Goal: Find specific page/section: Find specific page/section

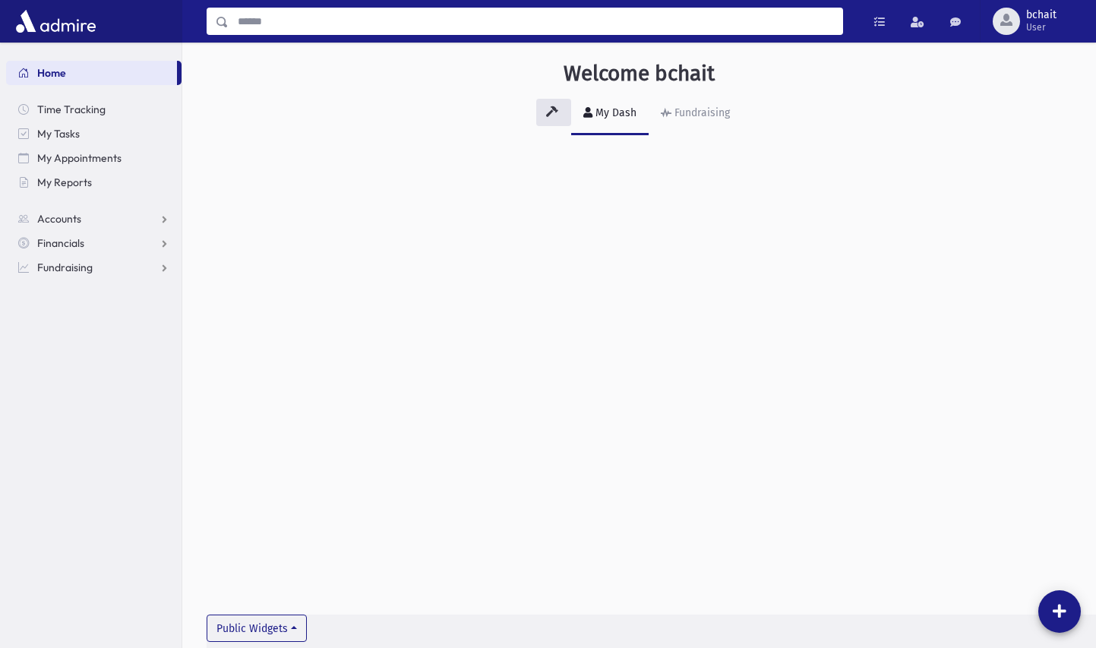
click at [242, 17] on input "Search" at bounding box center [536, 21] width 614 height 27
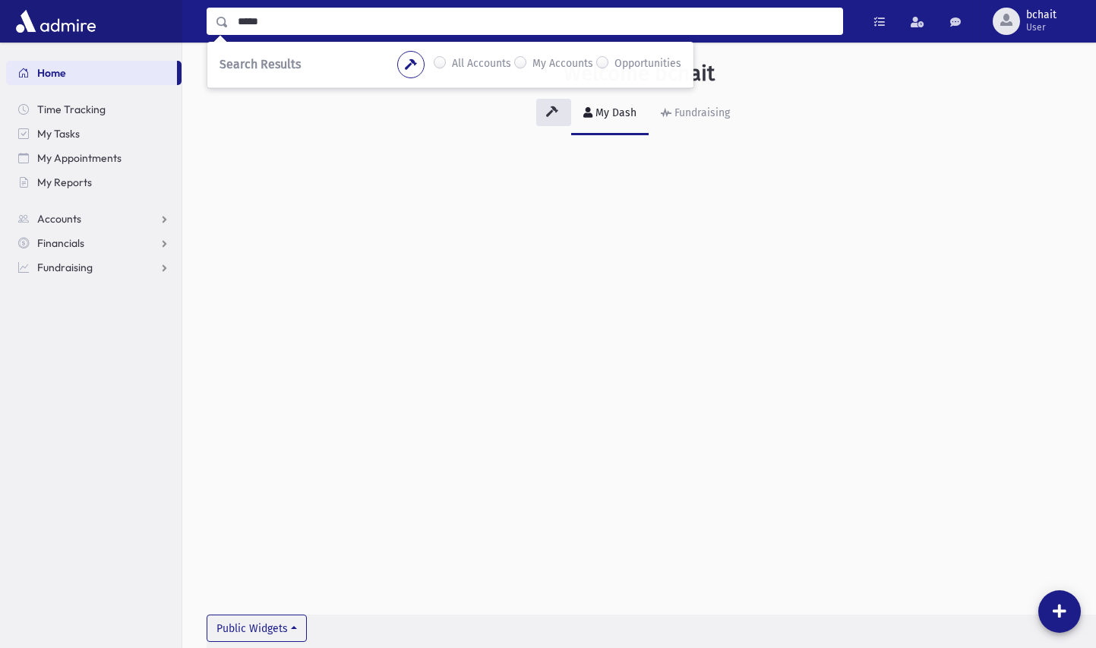
type input "*****"
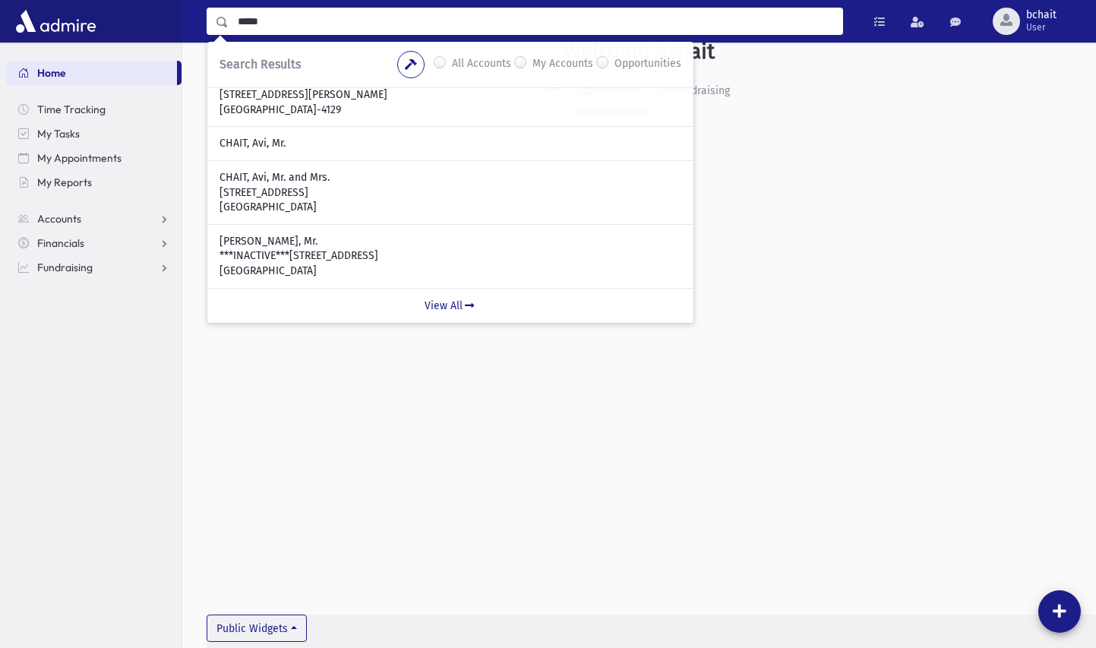
scroll to position [34, 0]
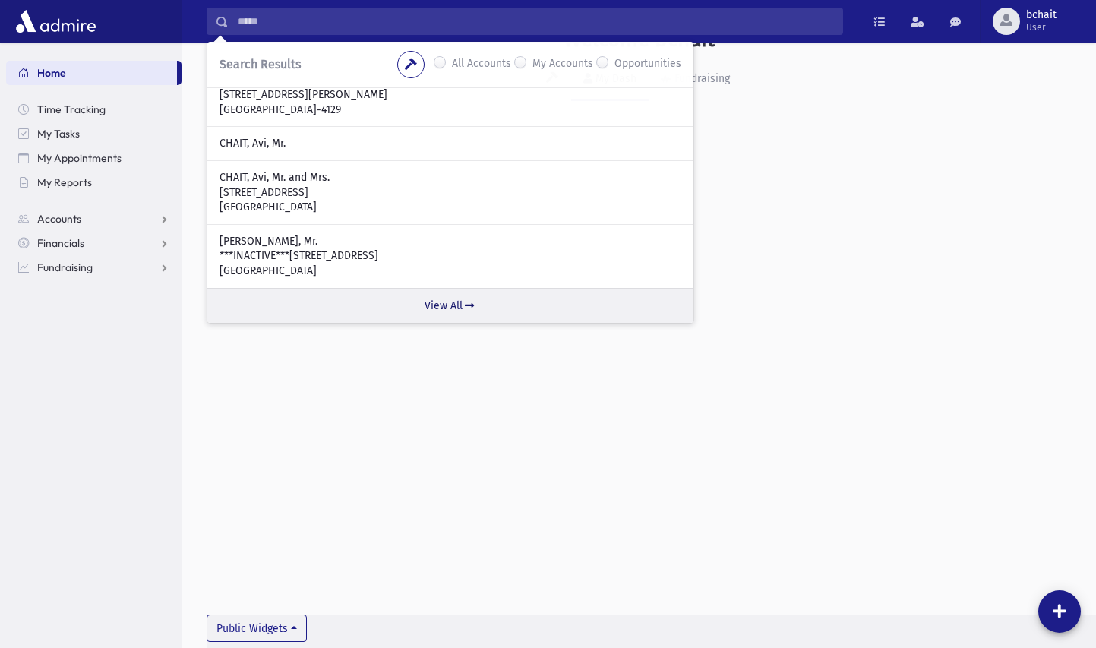
click at [432, 301] on link "View All" at bounding box center [450, 305] width 486 height 35
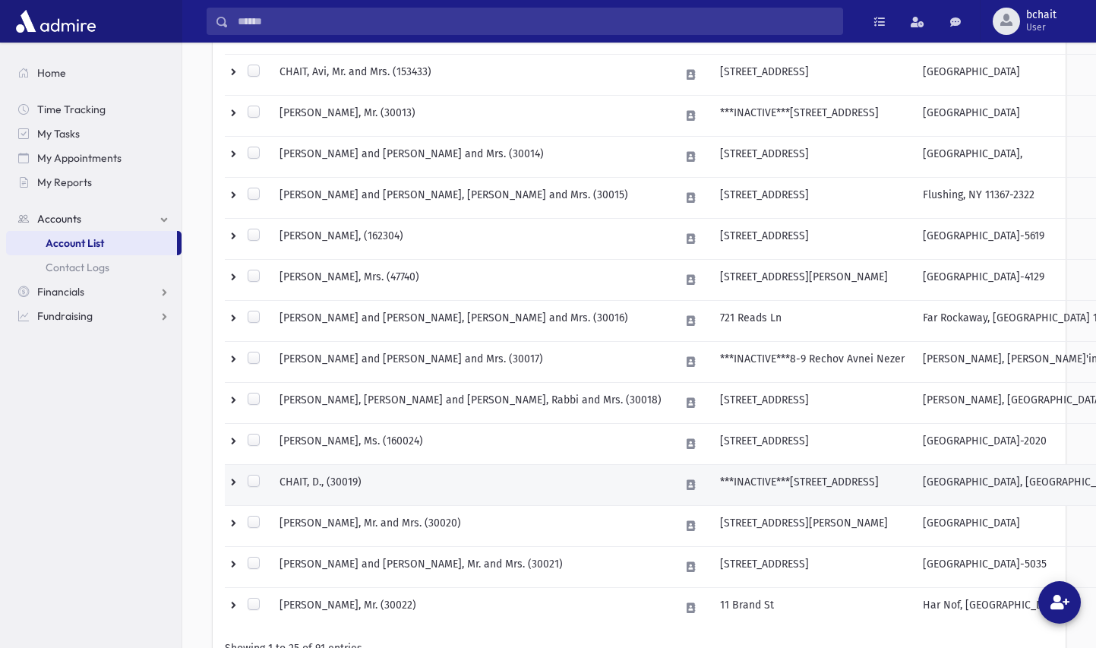
scroll to position [835, 0]
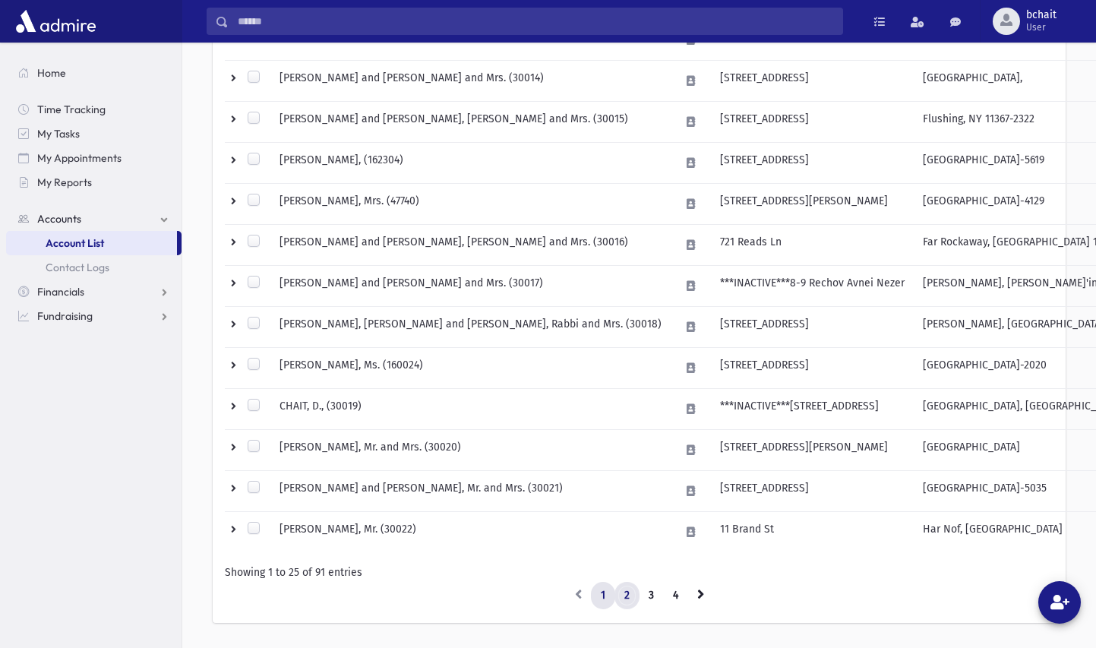
click at [623, 592] on link "2" at bounding box center [626, 595] width 25 height 27
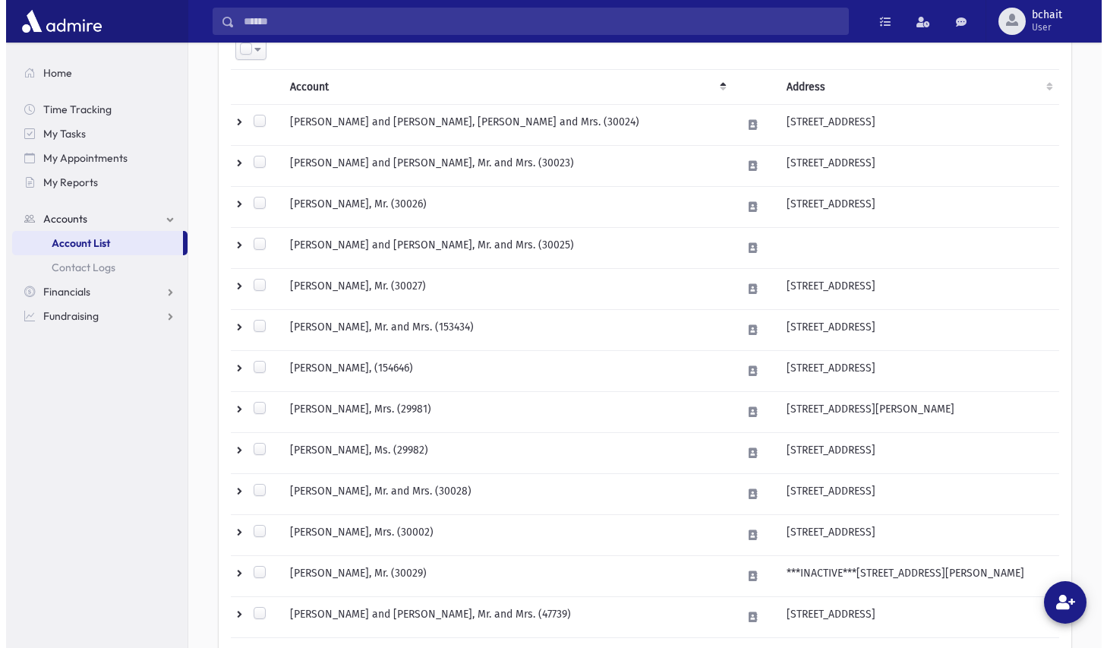
scroll to position [76, 0]
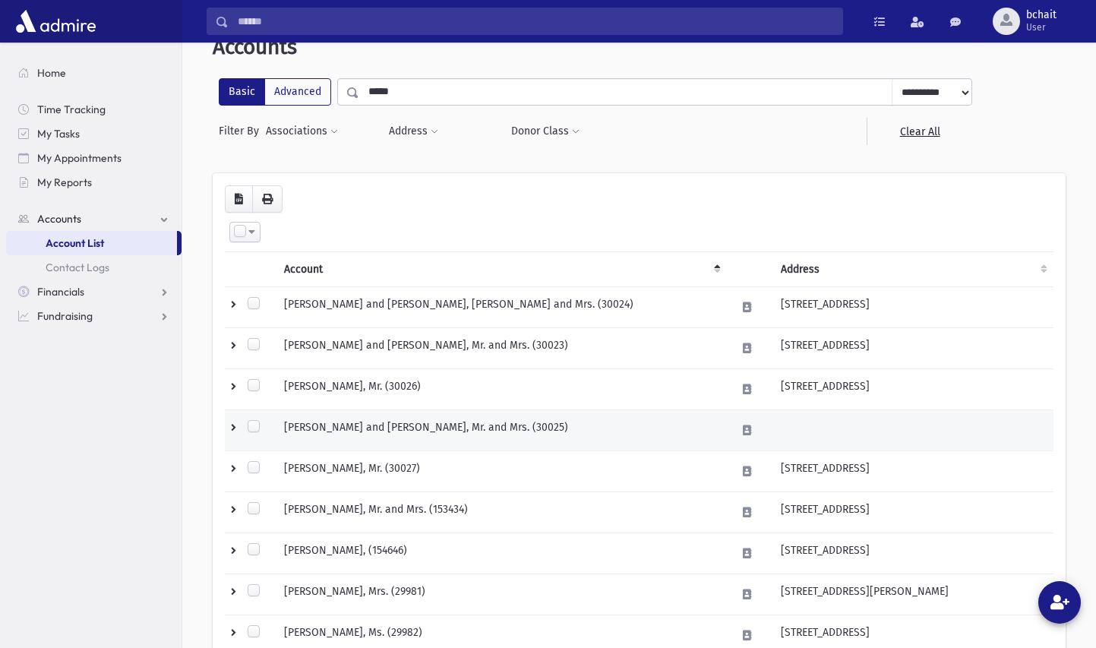
click at [399, 421] on td "CHAIT, Dovie and Allison, Mr. and Mrs. (30025)" at bounding box center [501, 430] width 452 height 41
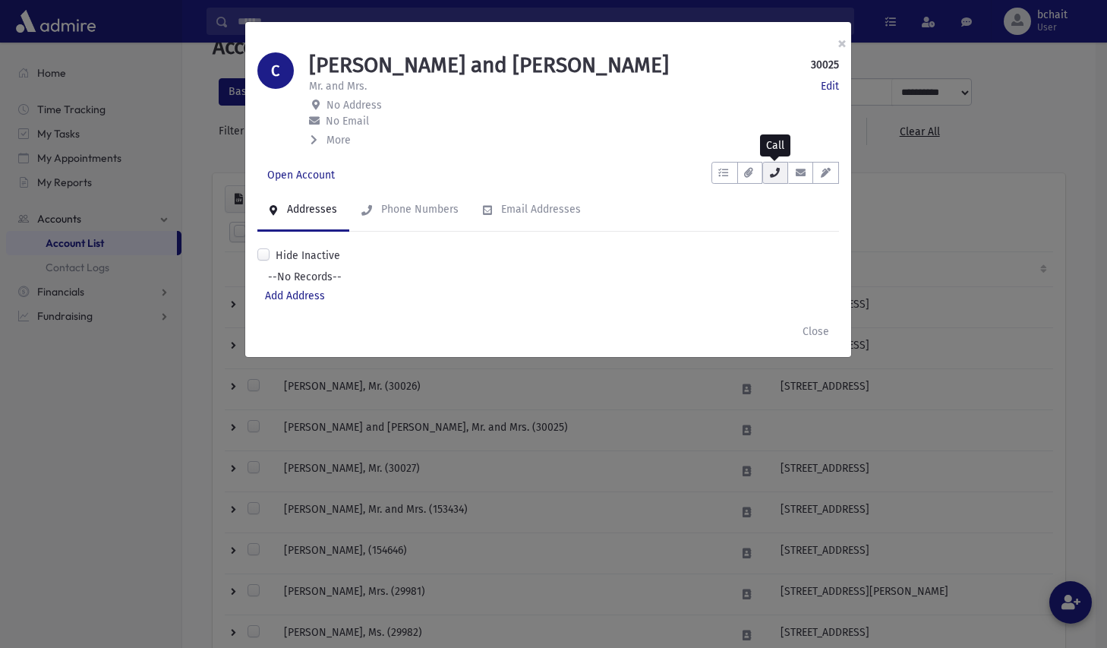
click at [781, 177] on button "button" at bounding box center [775, 173] width 26 height 22
click at [843, 44] on button "×" at bounding box center [841, 43] width 33 height 43
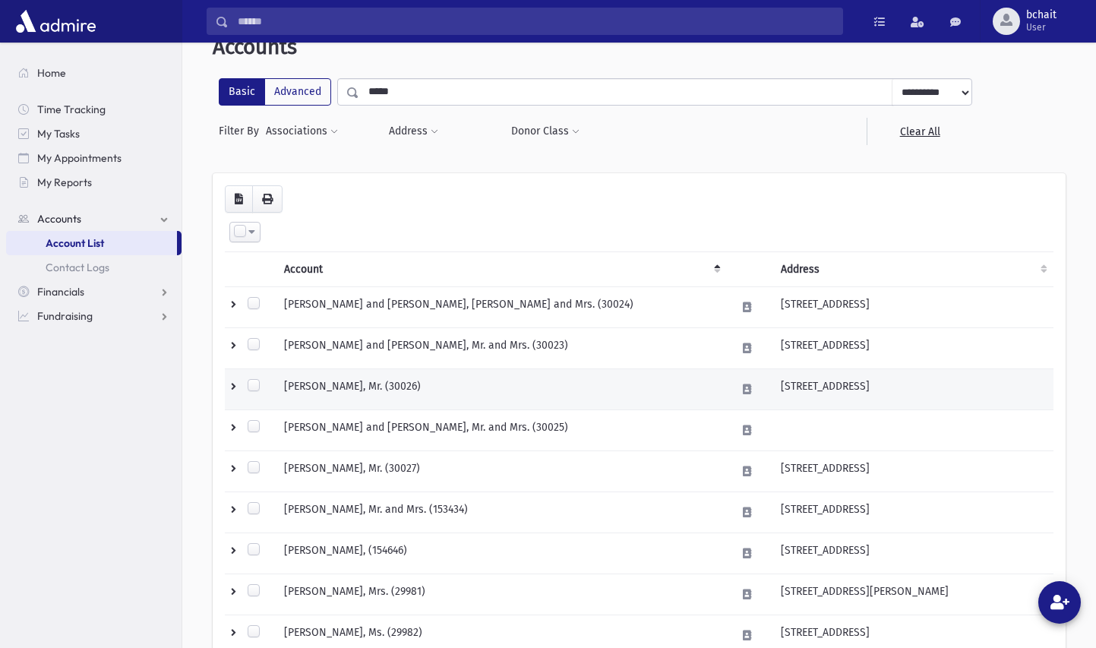
click at [772, 386] on td "566 Cedarwood Dr" at bounding box center [913, 389] width 282 height 41
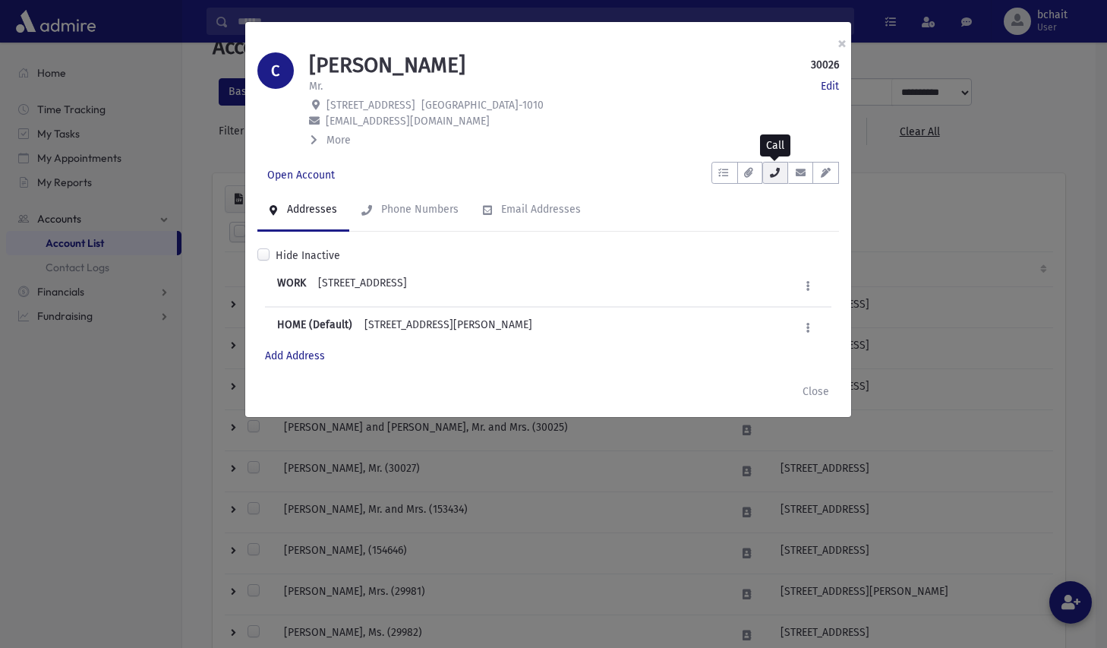
click at [774, 175] on icon "button" at bounding box center [775, 173] width 12 height 10
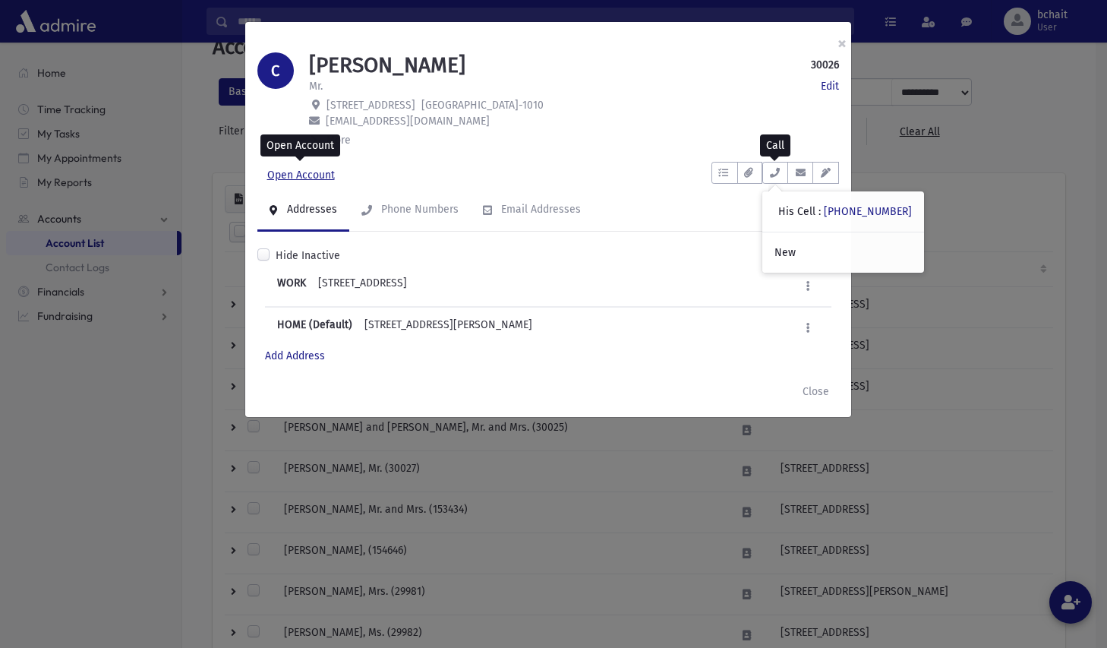
click at [304, 172] on link "Open Account" at bounding box center [300, 175] width 87 height 27
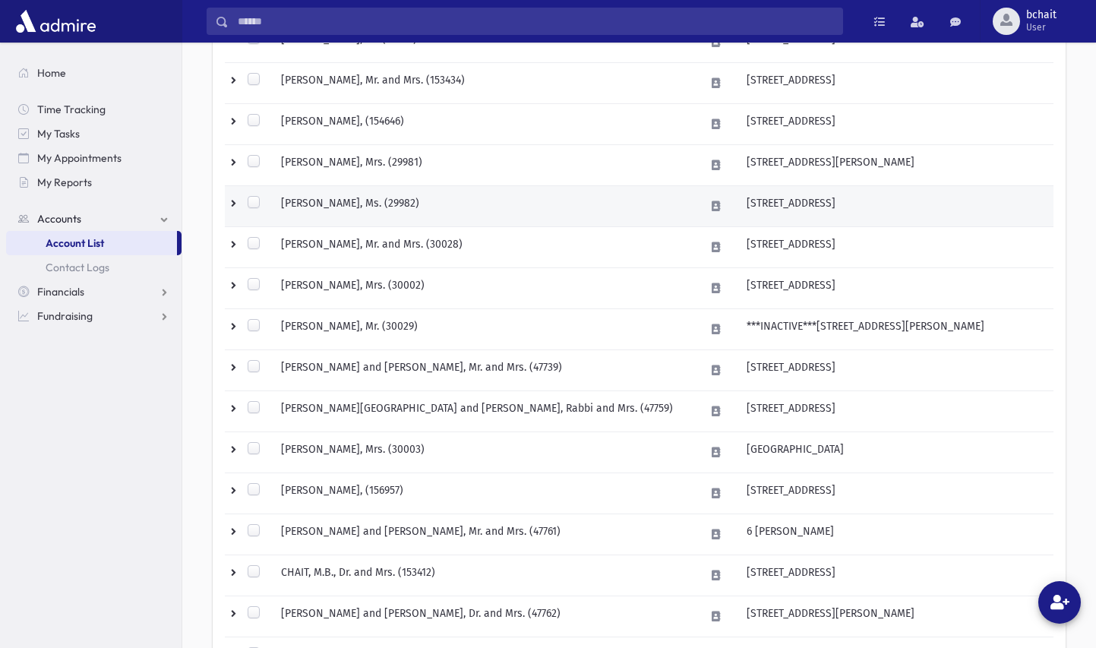
scroll to position [532, 0]
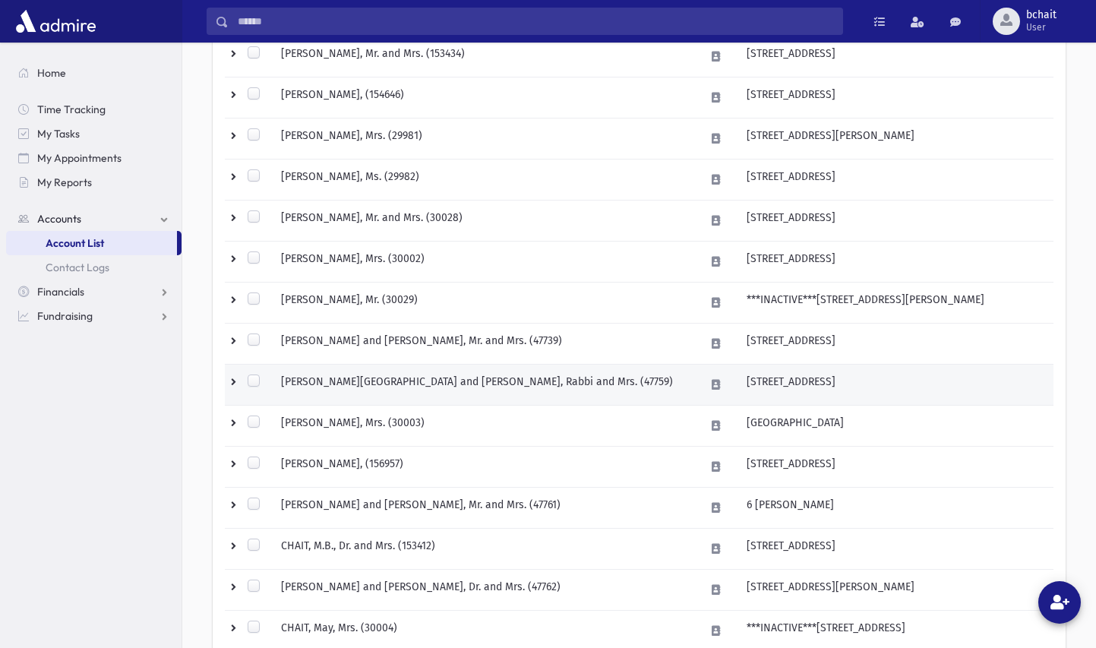
click at [478, 374] on td "CHAIT, Israel and Freida, Rabbi and Mrs. (47759)" at bounding box center [484, 384] width 424 height 41
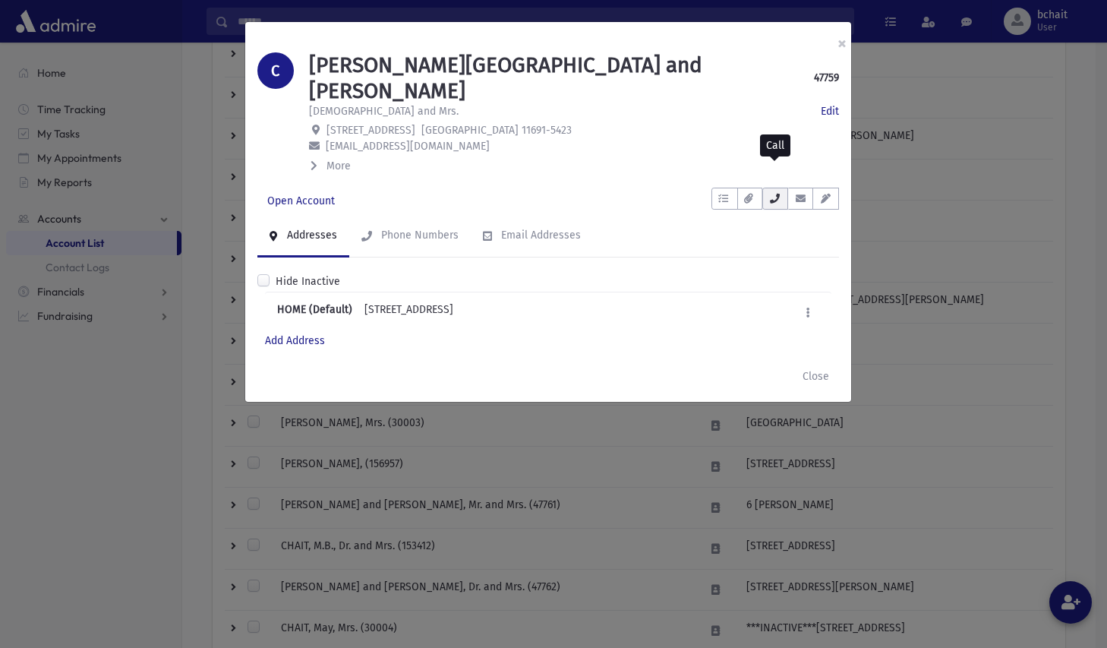
click at [770, 194] on icon "button" at bounding box center [775, 199] width 12 height 10
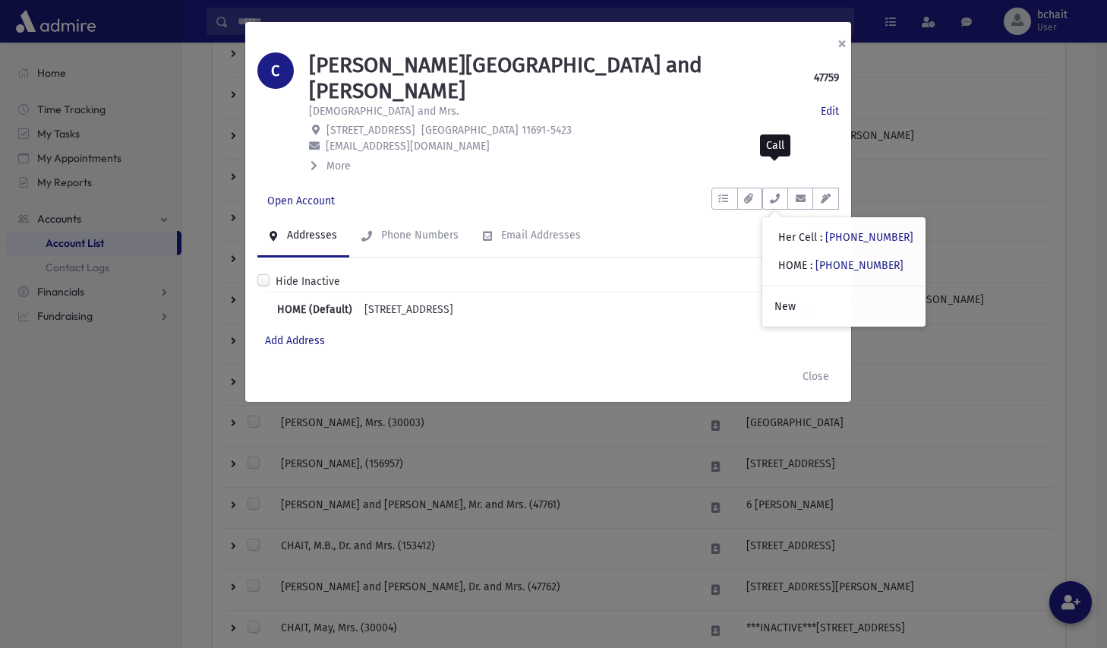
click at [839, 40] on button "×" at bounding box center [841, 43] width 33 height 43
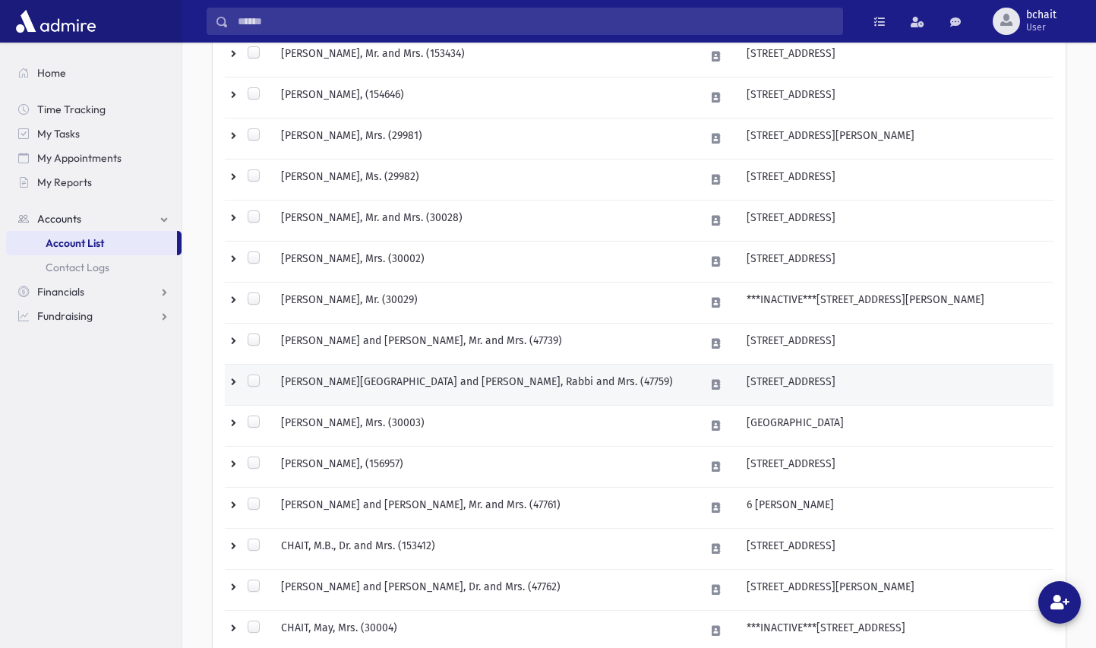
click at [737, 382] on td "529 Hicksville Rd" at bounding box center [895, 384] width 316 height 41
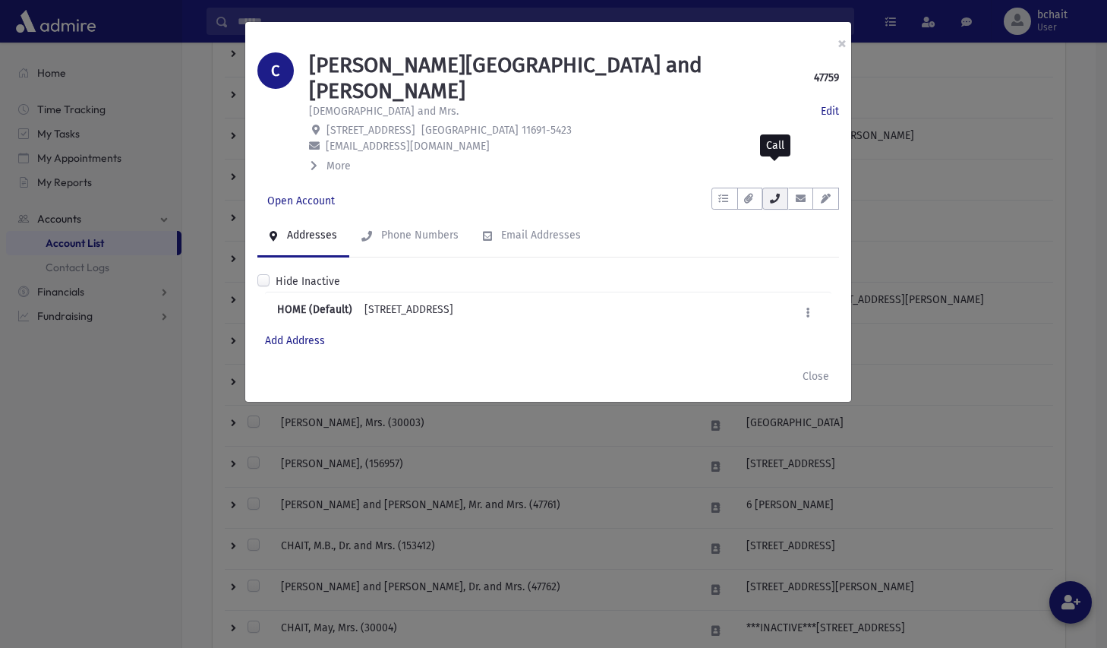
click at [778, 194] on icon "button" at bounding box center [775, 199] width 12 height 10
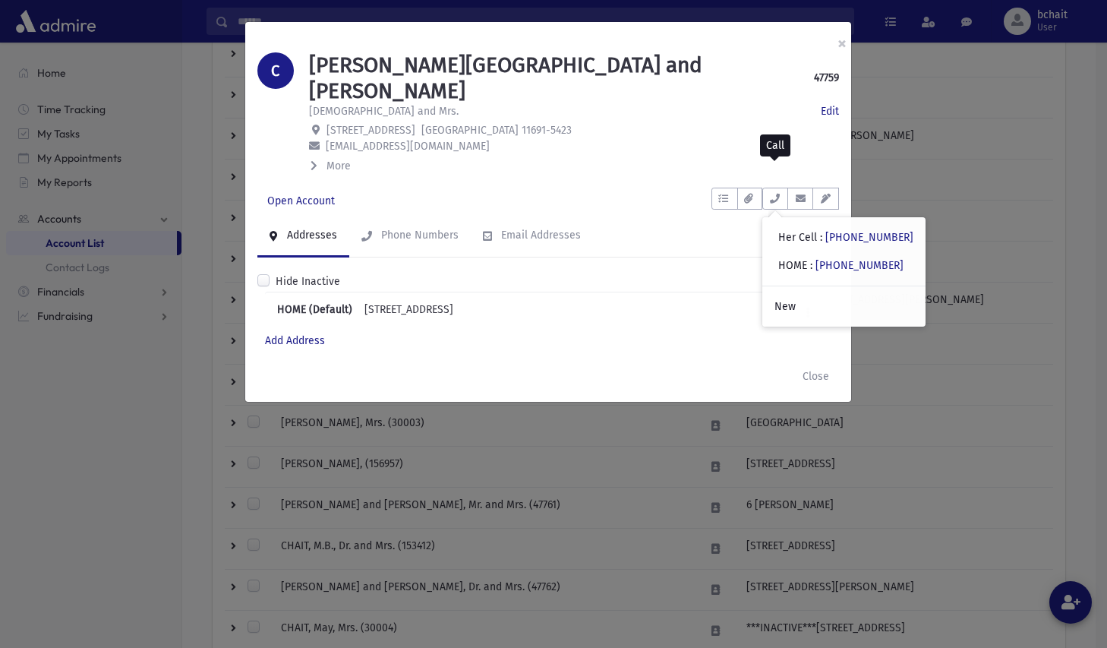
click at [708, 333] on div "Add Address" at bounding box center [548, 341] width 566 height 16
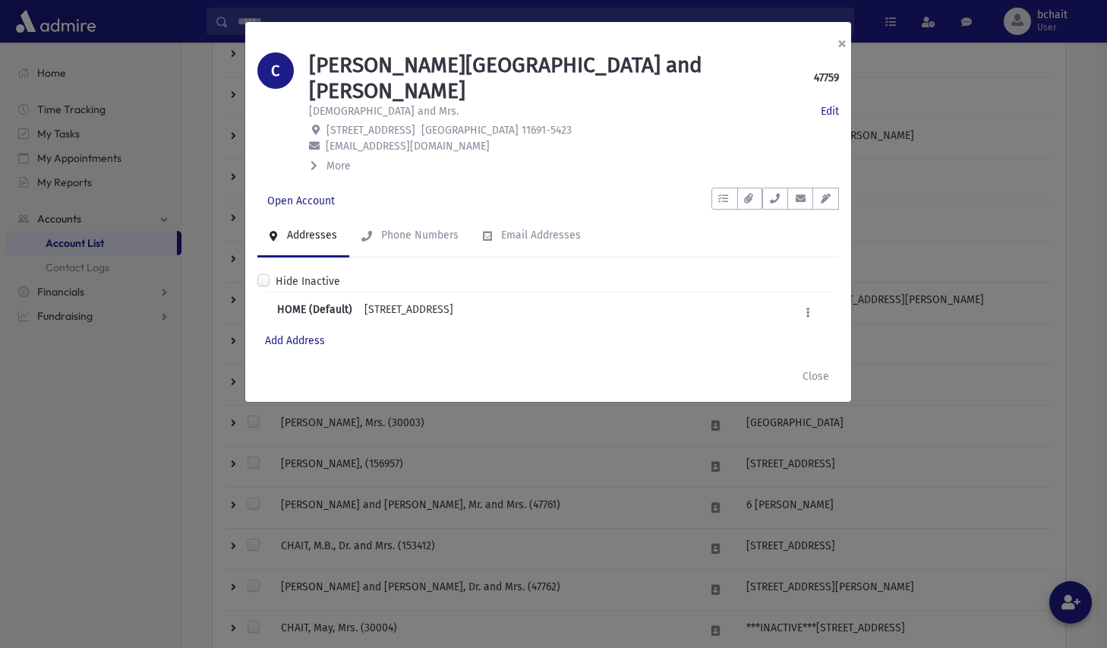
click at [838, 44] on button "×" at bounding box center [841, 43] width 33 height 43
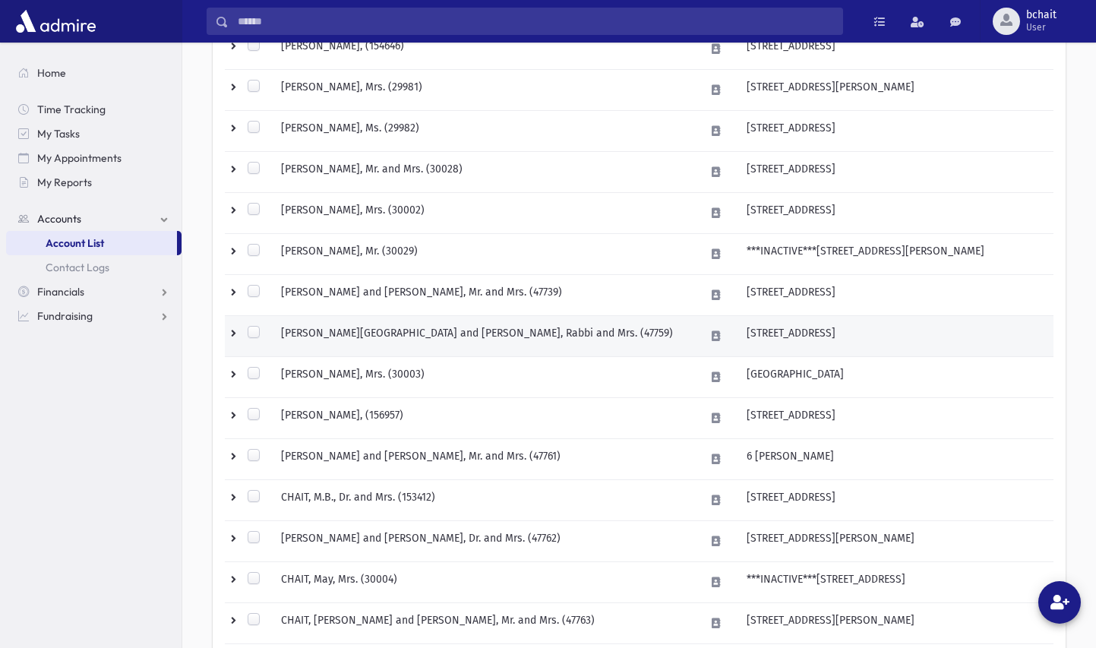
scroll to position [607, 0]
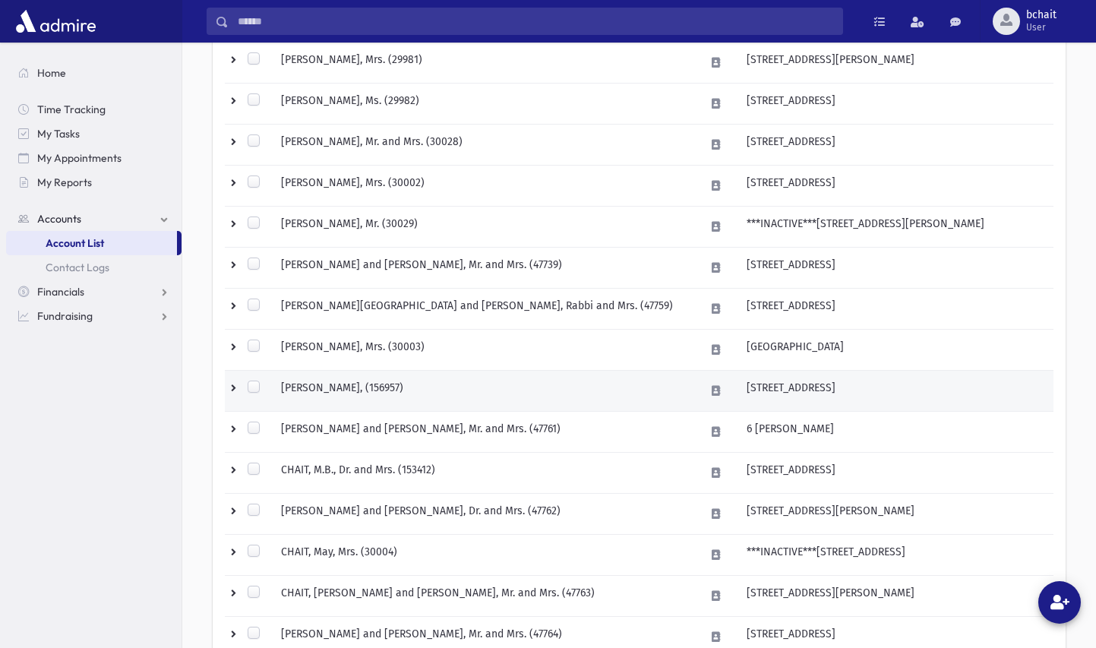
click at [761, 388] on td "35 Park Cir" at bounding box center [895, 391] width 316 height 41
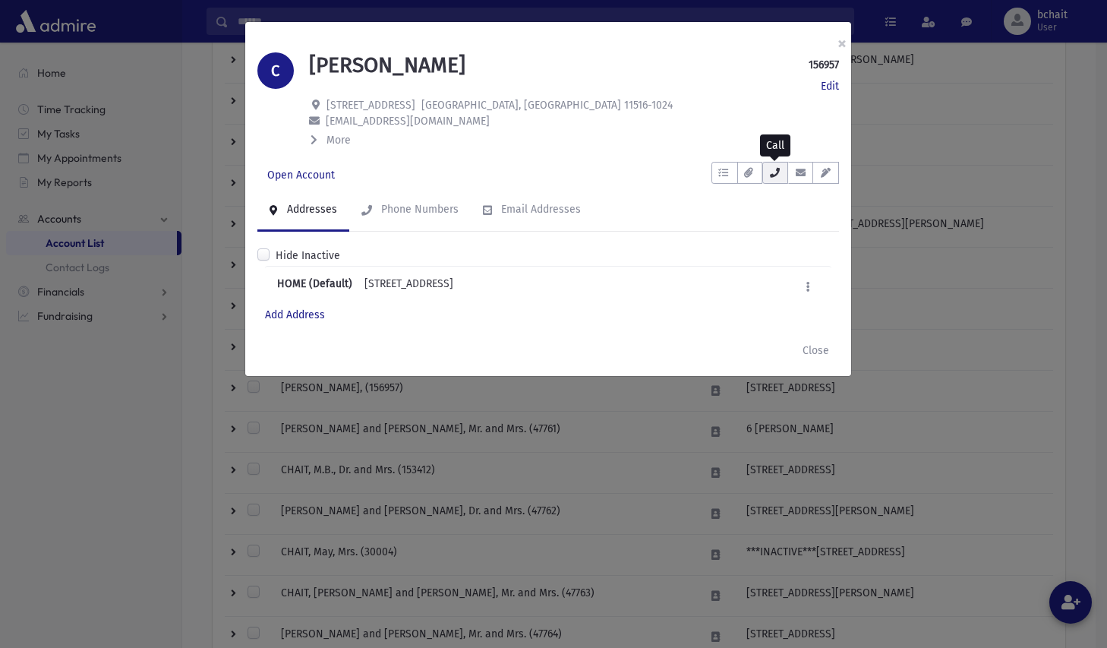
click at [778, 171] on icon "button" at bounding box center [775, 173] width 12 height 10
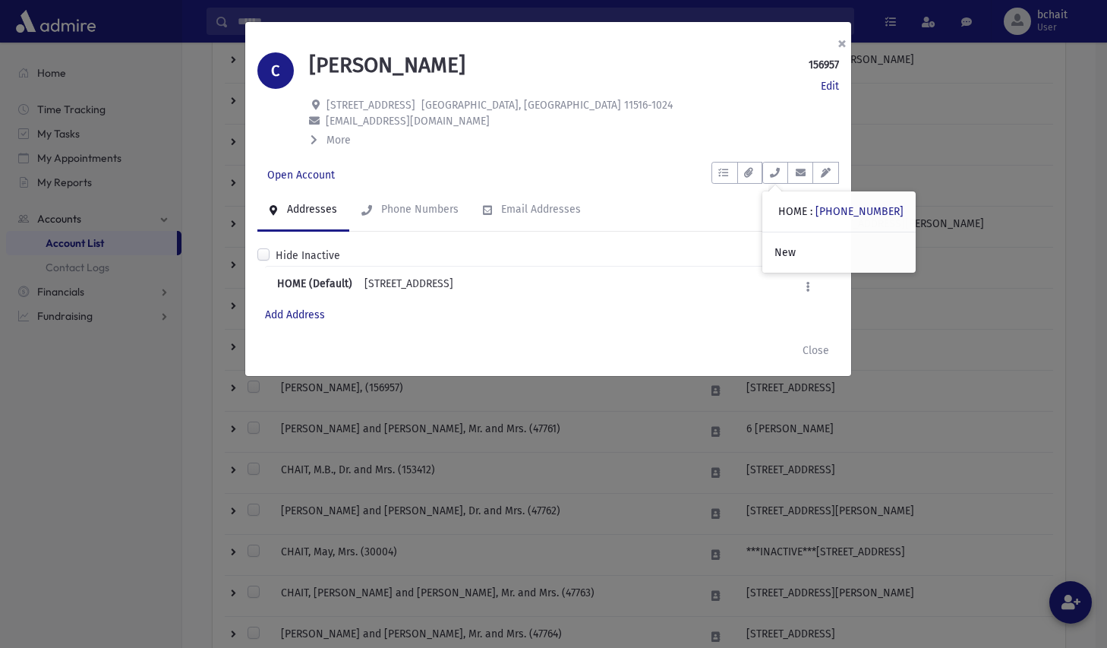
click at [838, 44] on button "×" at bounding box center [841, 43] width 33 height 43
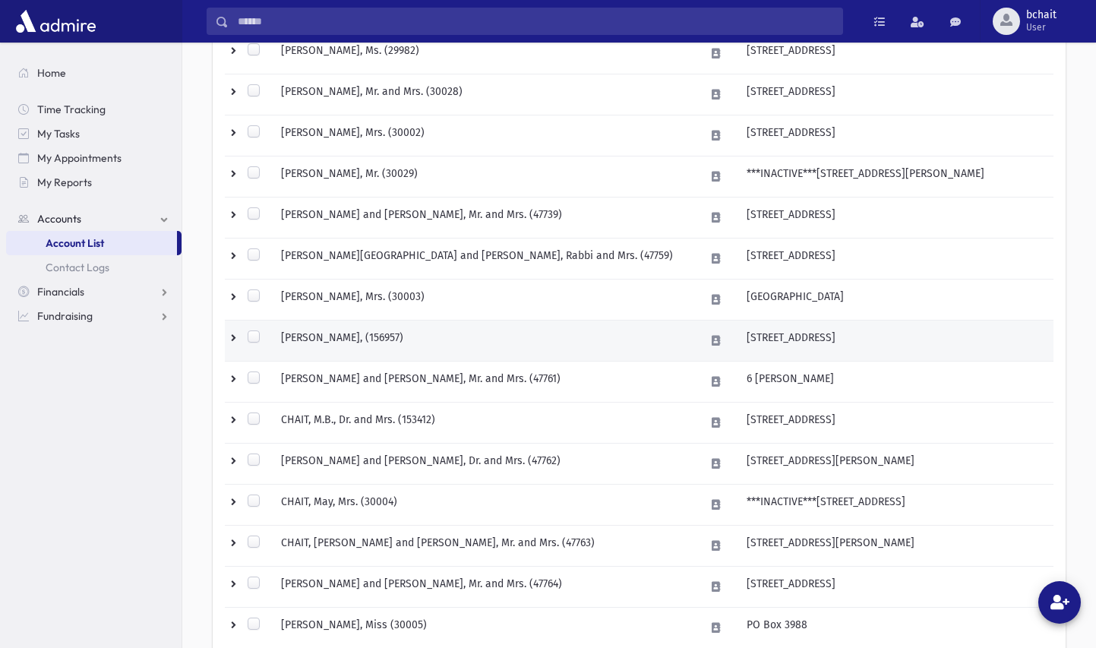
scroll to position [683, 0]
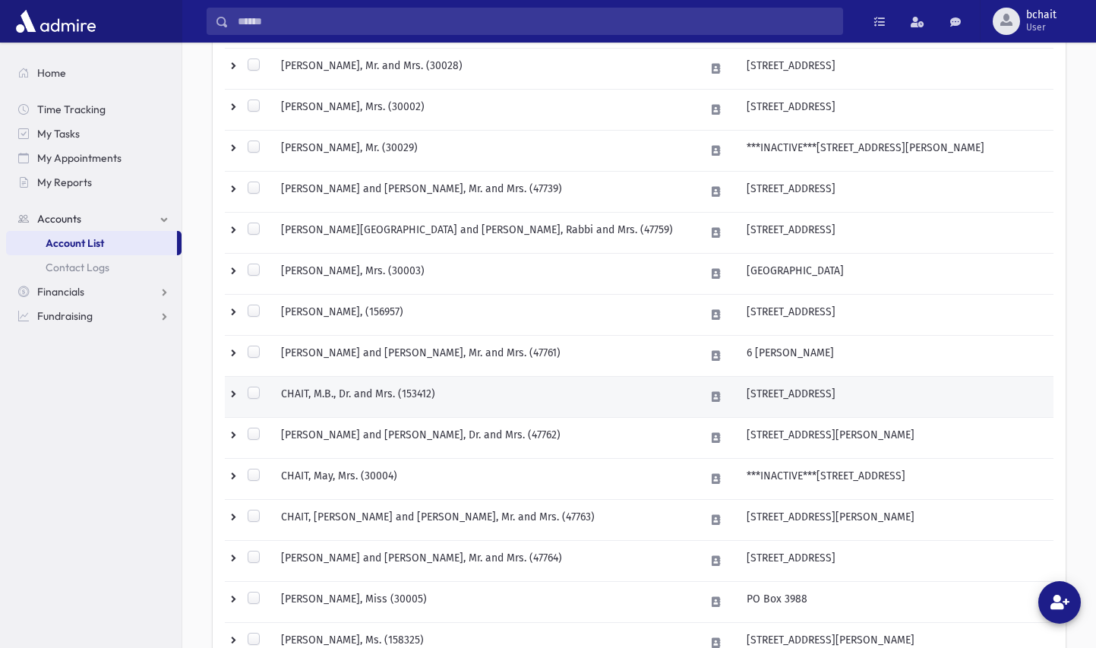
click at [474, 405] on td "CHAIT, M.B., Dr. and Mrs. (153412)" at bounding box center [484, 397] width 424 height 41
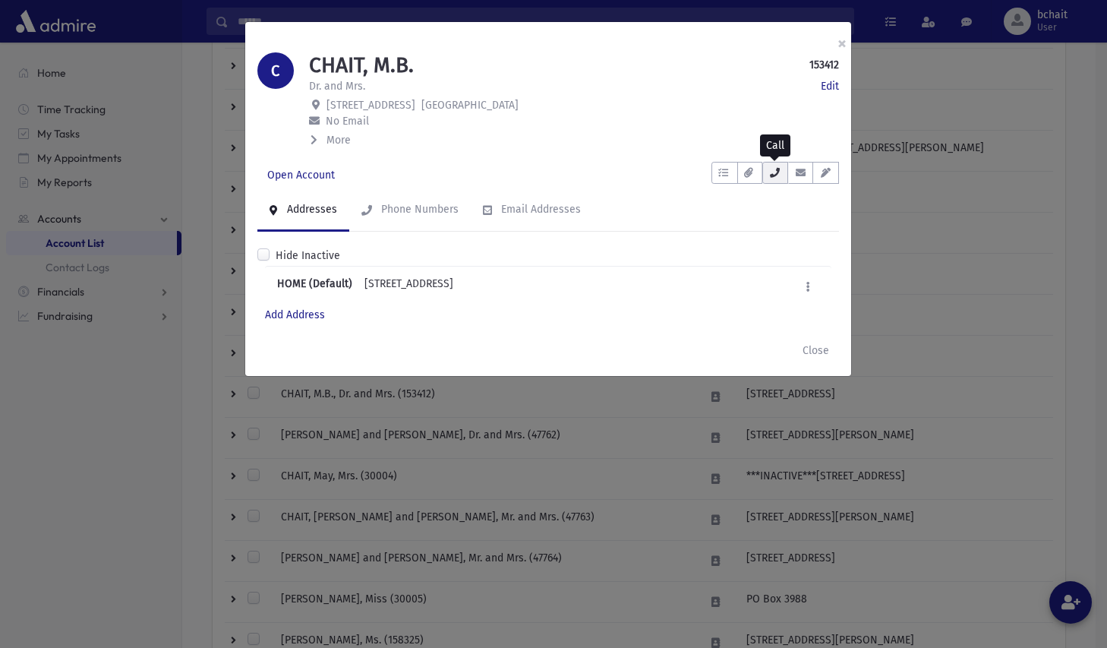
click at [771, 178] on icon "button" at bounding box center [775, 173] width 12 height 10
click at [844, 39] on button "×" at bounding box center [841, 43] width 33 height 43
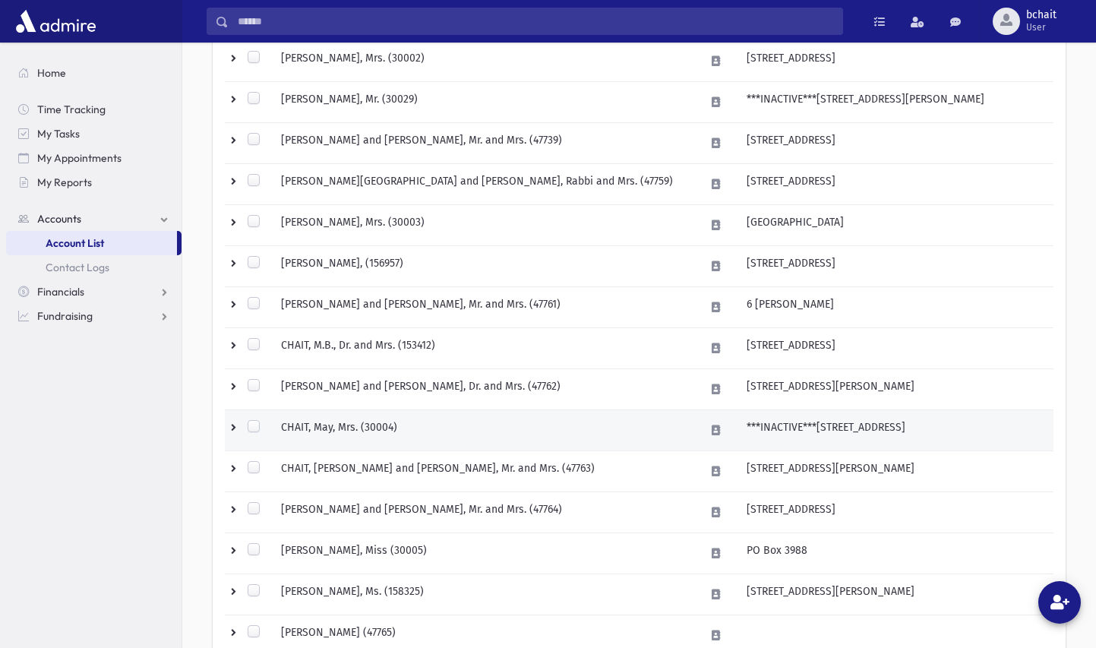
scroll to position [759, 0]
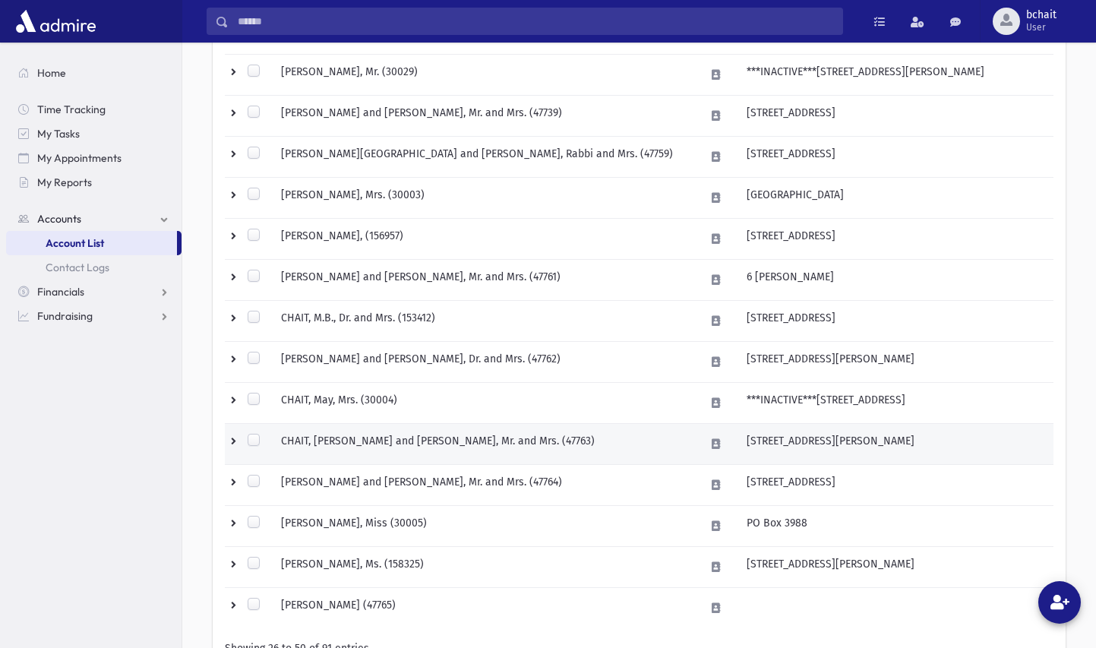
click at [630, 447] on td "CHAIT, Menachem Boruch and Mimi, Mr. and Mrs. (47763)" at bounding box center [484, 444] width 424 height 41
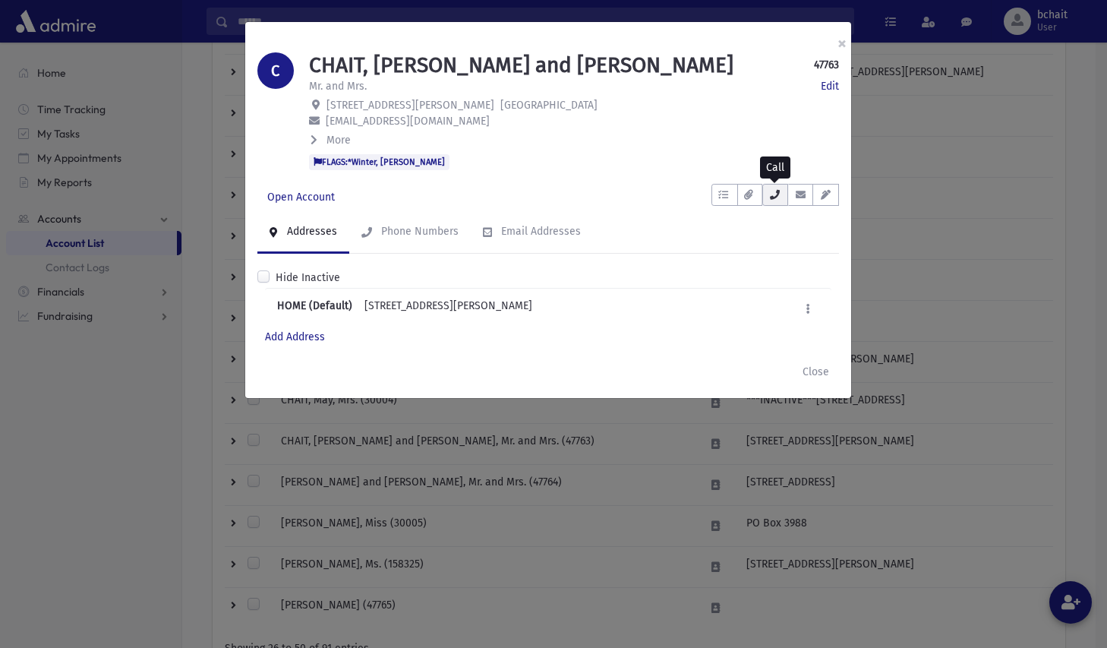
click at [772, 197] on icon "button" at bounding box center [775, 195] width 12 height 10
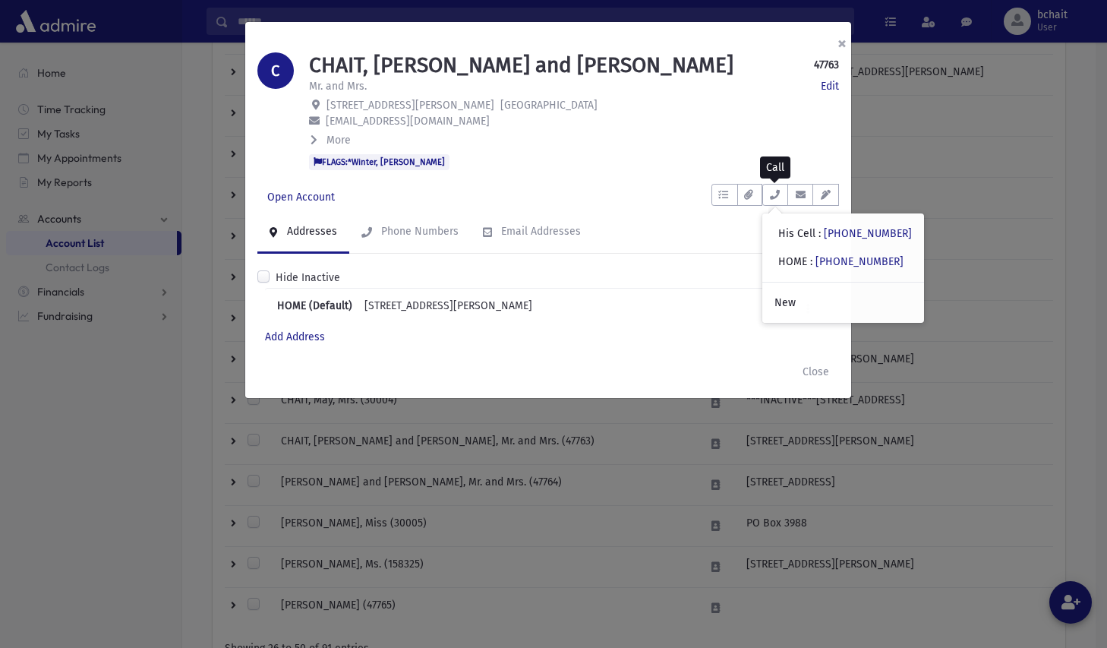
click at [841, 45] on button "×" at bounding box center [841, 43] width 33 height 43
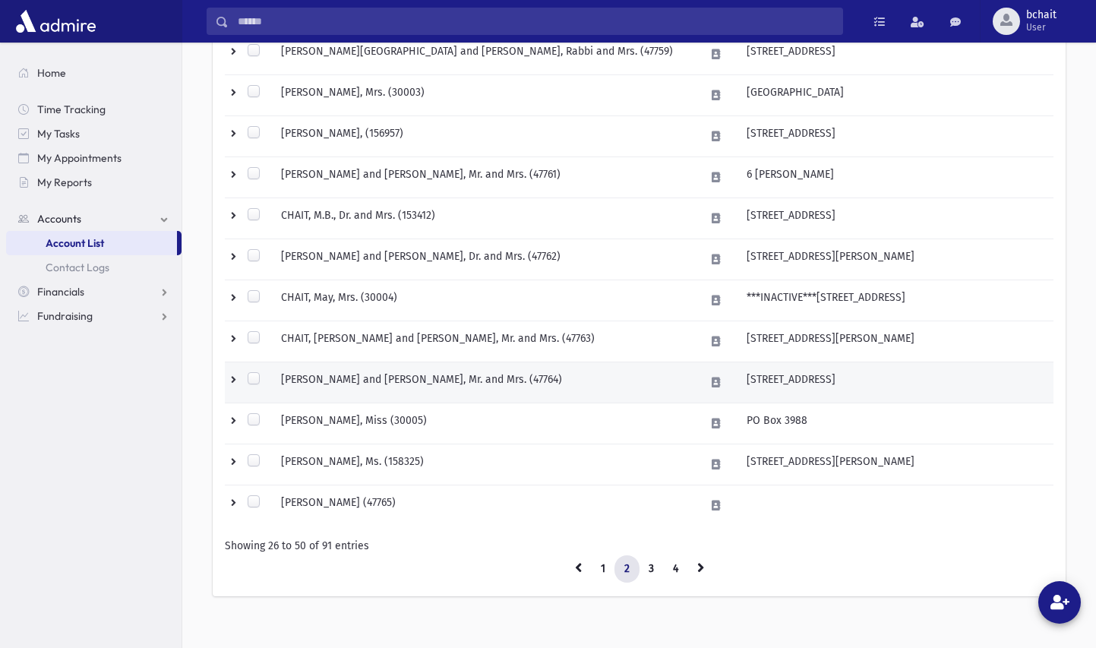
scroll to position [877, 0]
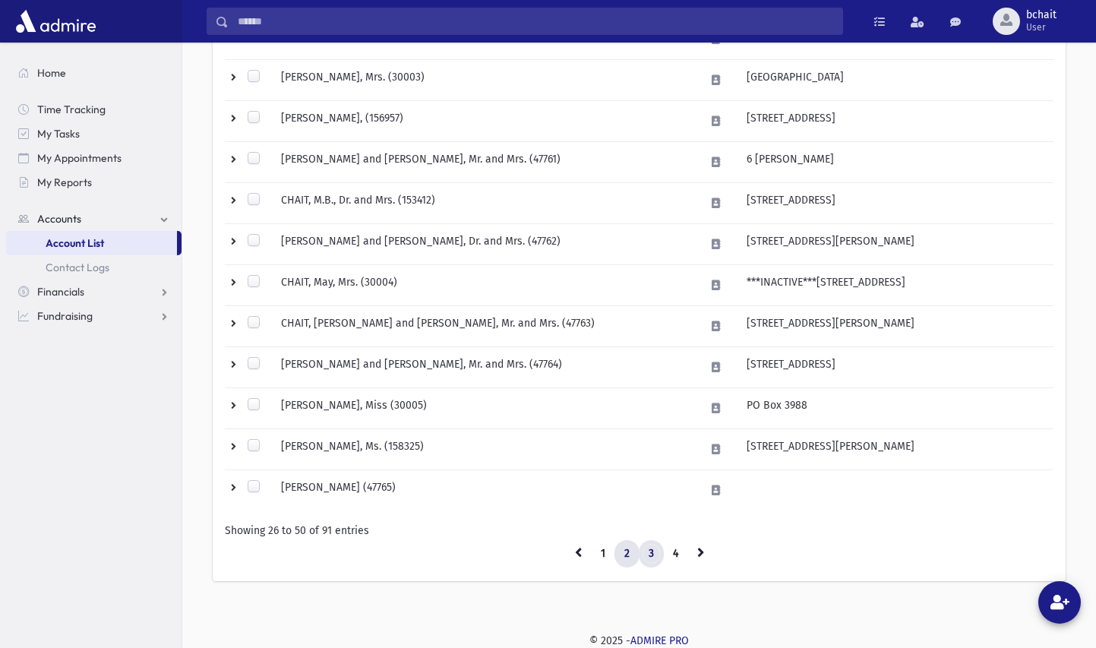
click at [649, 557] on link "3" at bounding box center [651, 553] width 25 height 27
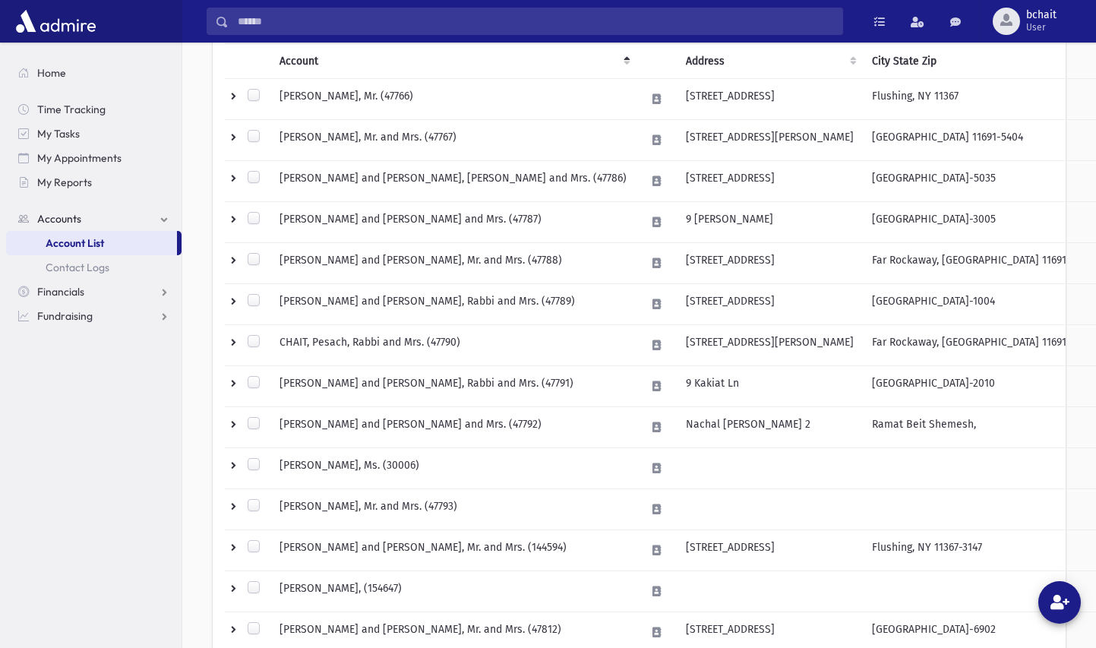
scroll to position [118, 0]
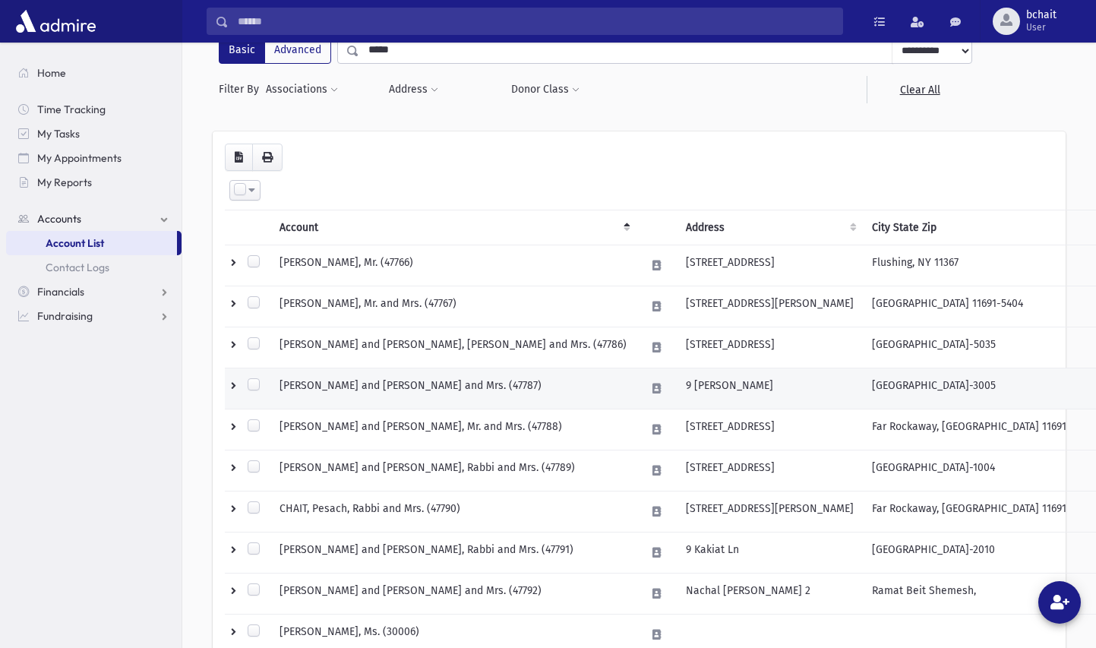
click at [677, 383] on td "9 [PERSON_NAME]" at bounding box center [770, 388] width 186 height 41
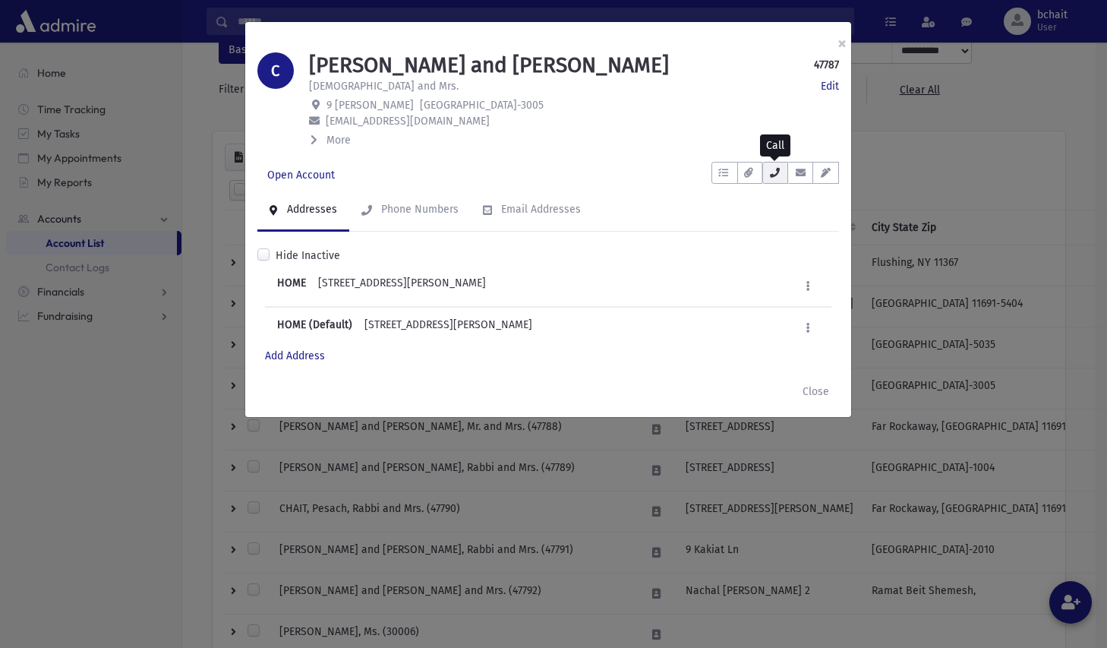
click at [774, 169] on icon "button" at bounding box center [775, 173] width 12 height 10
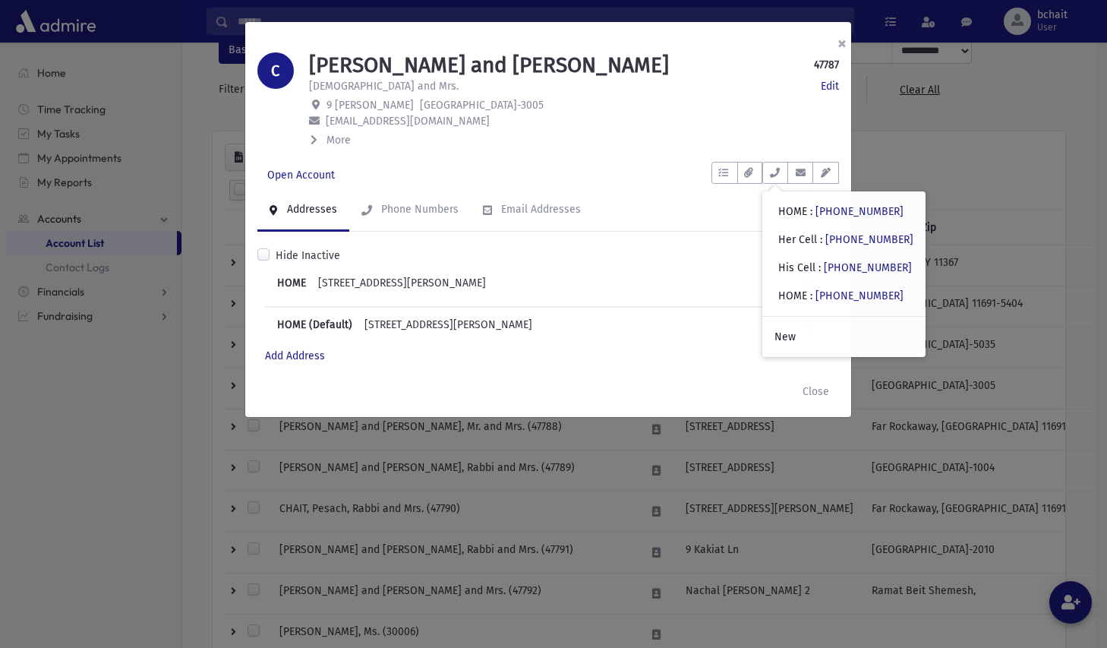
click at [844, 44] on button "×" at bounding box center [841, 43] width 33 height 43
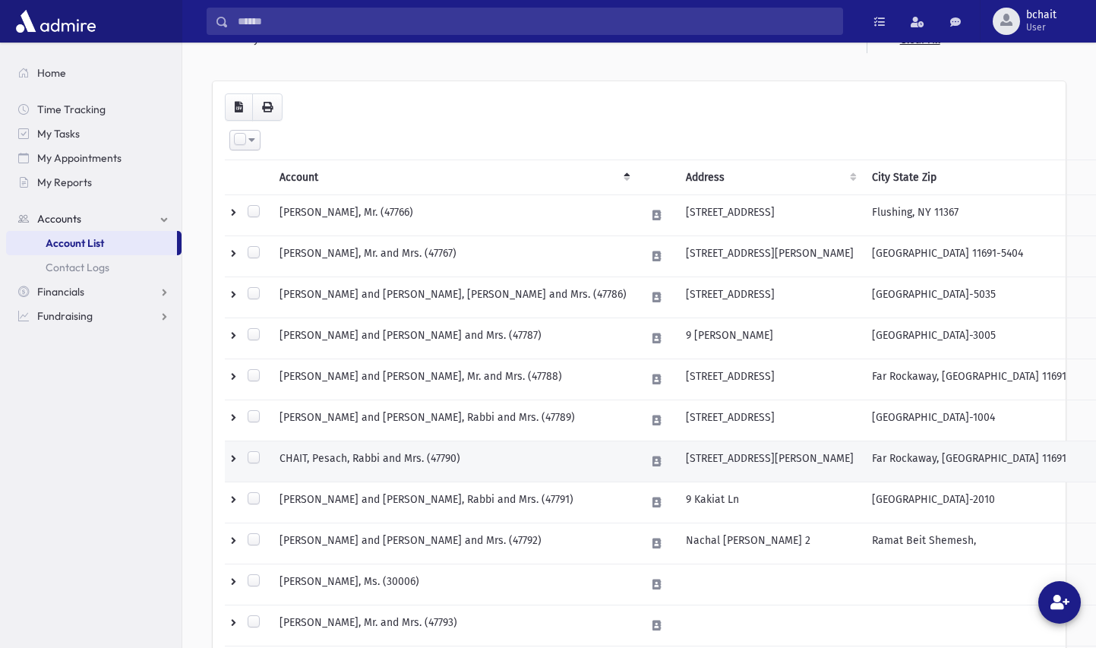
scroll to position [194, 0]
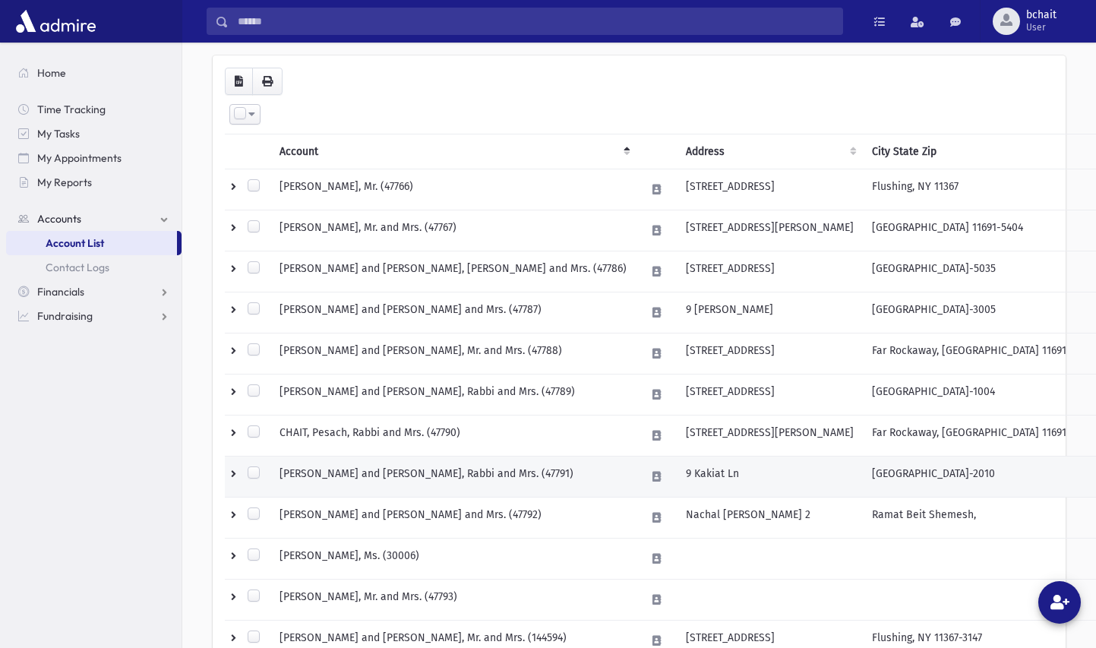
click at [677, 467] on td "9 Kakiat Ln" at bounding box center [770, 476] width 186 height 41
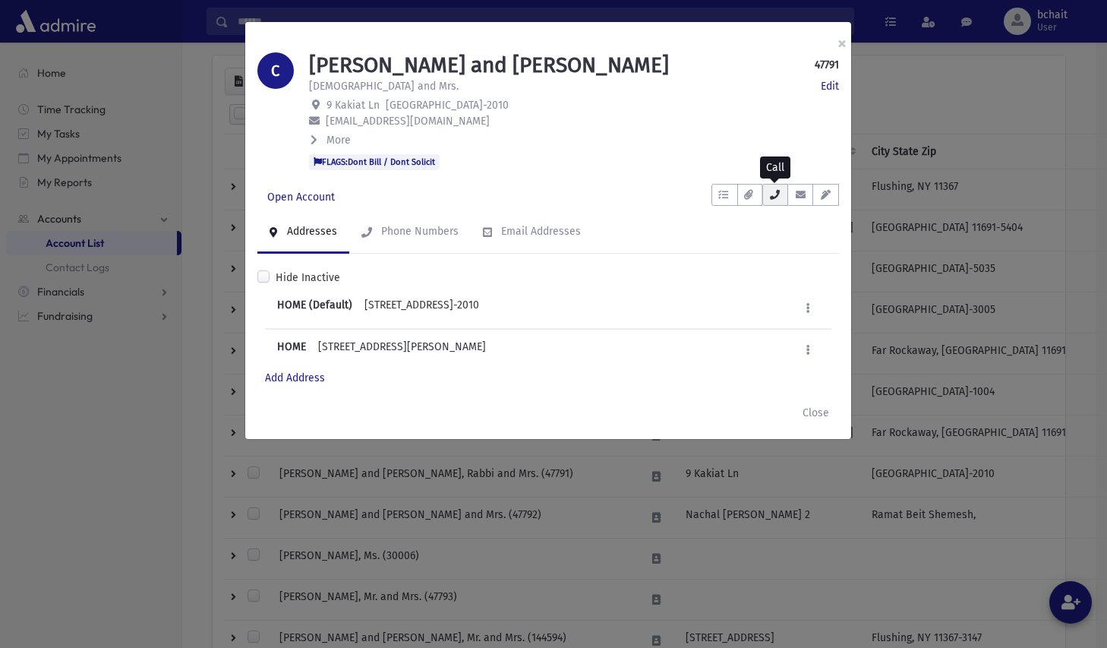
click at [772, 195] on icon "button" at bounding box center [775, 195] width 12 height 10
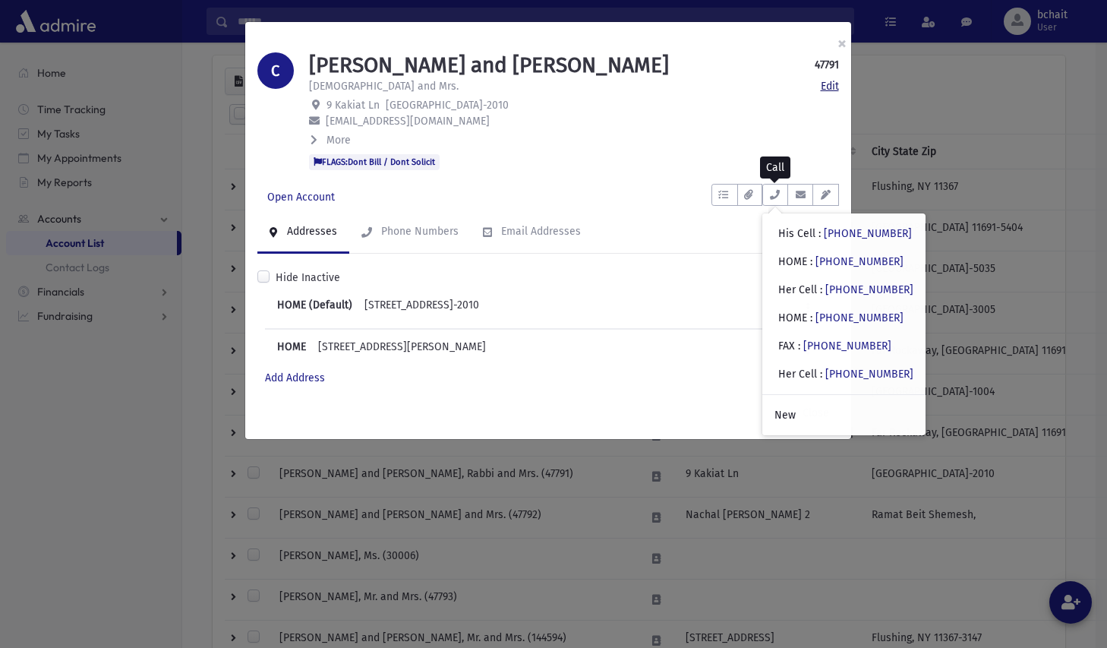
click at [836, 90] on link "Edit" at bounding box center [830, 86] width 18 height 16
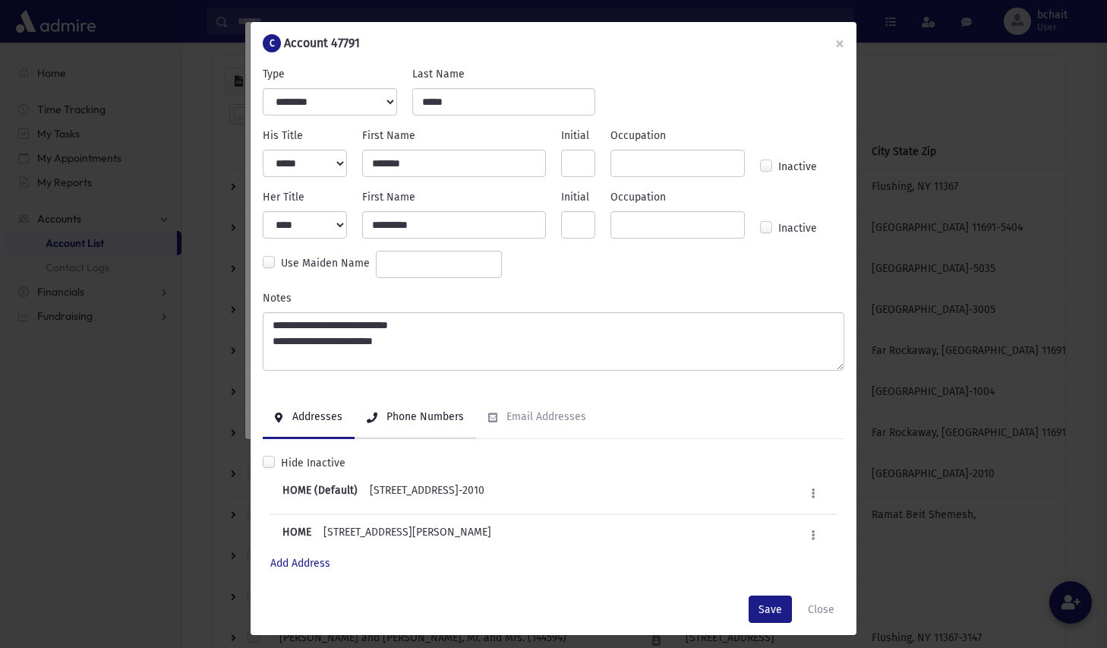
click at [406, 417] on div "Phone Numbers" at bounding box center [423, 416] width 80 height 13
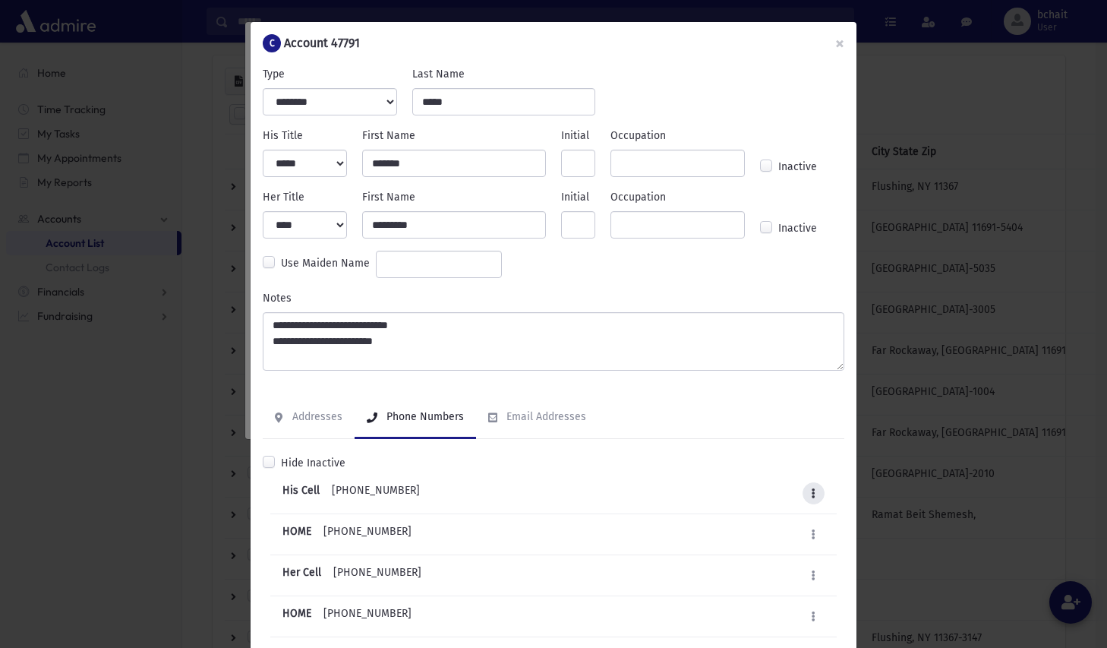
click at [812, 491] on icon at bounding box center [814, 493] width 4 height 10
click at [727, 582] on link "Delete" at bounding box center [763, 588] width 121 height 28
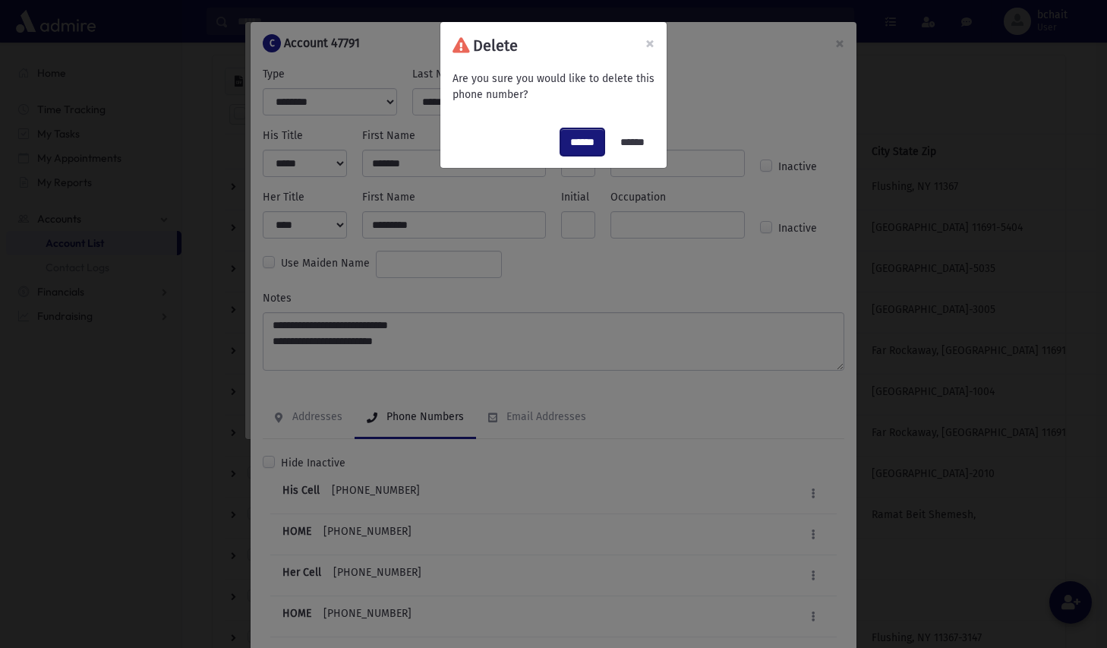
click at [577, 144] on input "******" at bounding box center [582, 141] width 44 height 27
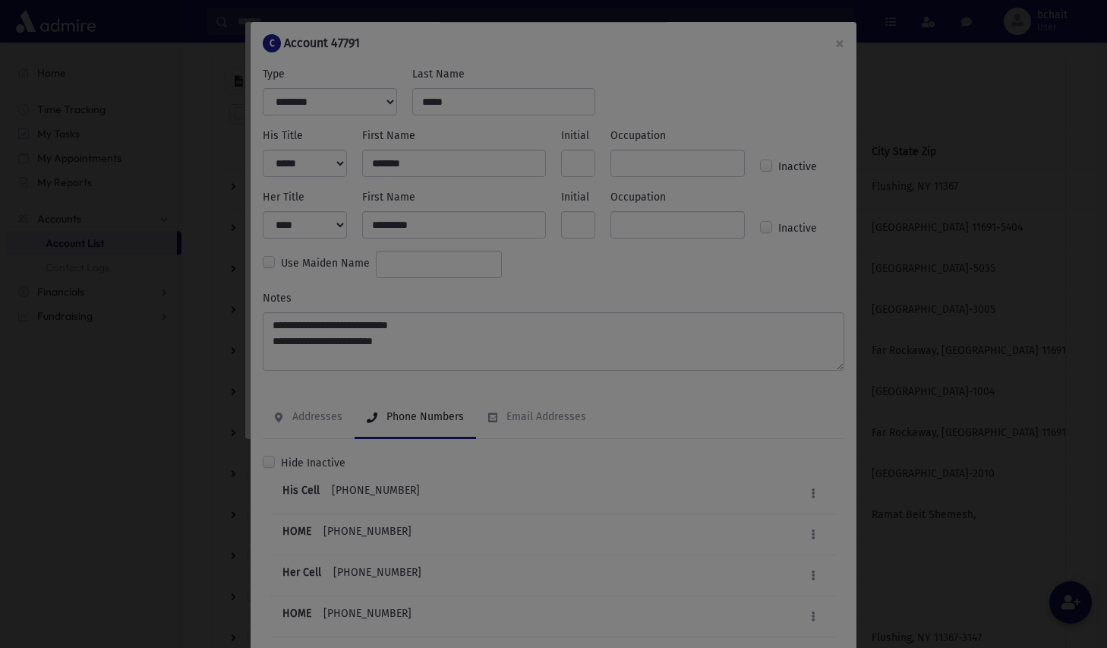
click at [835, 43] on div at bounding box center [553, 324] width 1107 height 648
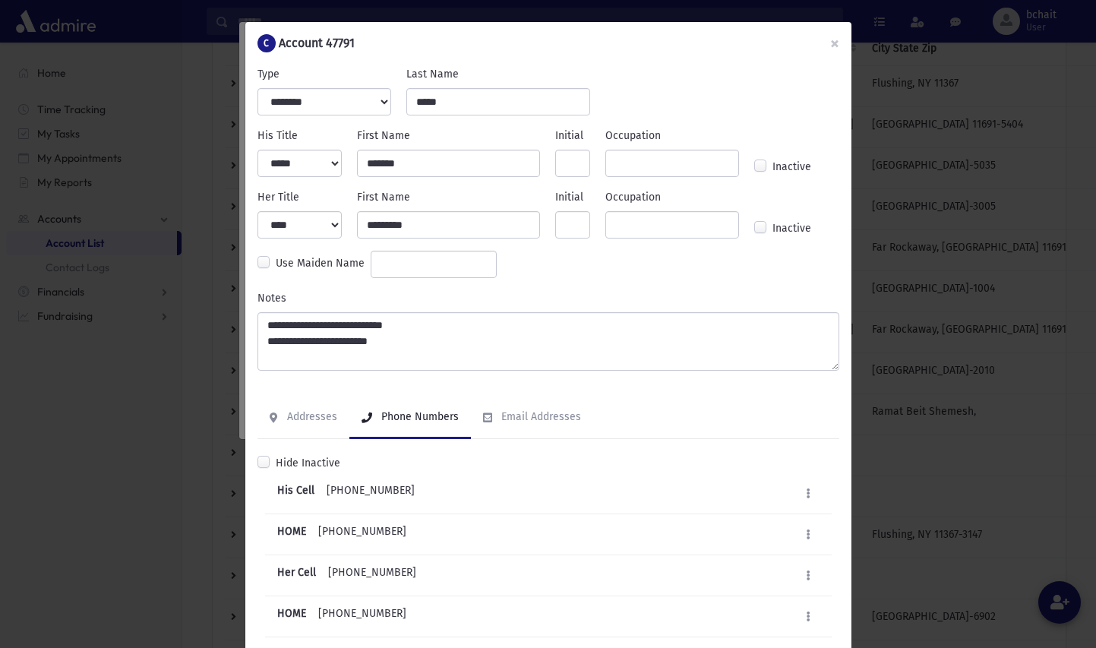
scroll to position [270, 0]
click at [833, 51] on button "×" at bounding box center [834, 43] width 33 height 43
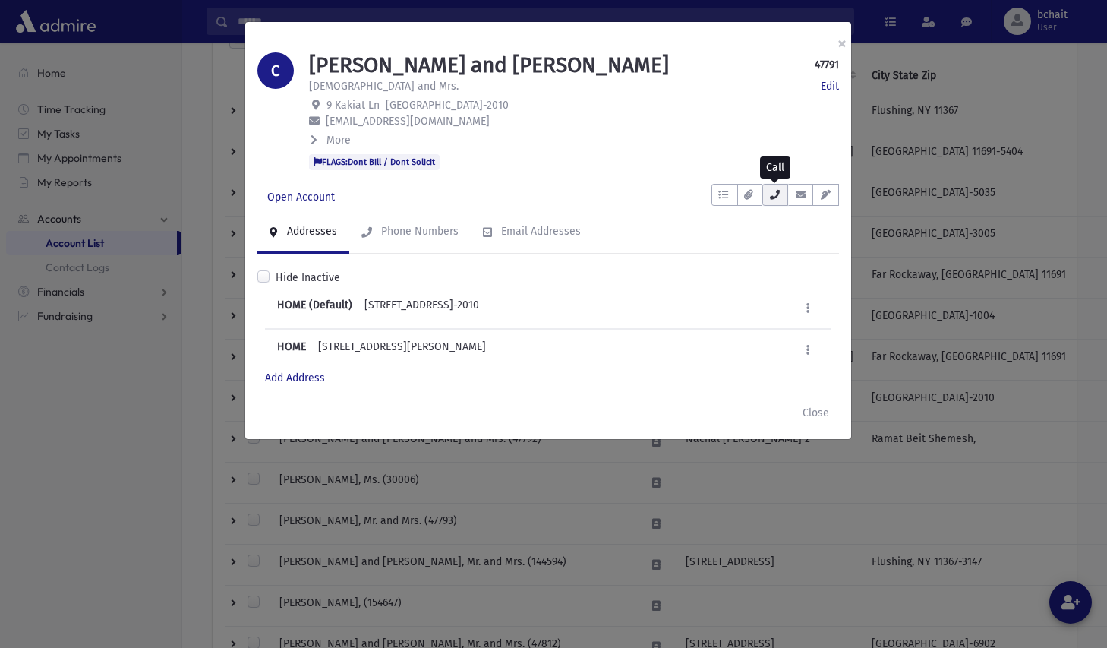
click at [769, 193] on icon "button" at bounding box center [775, 195] width 12 height 10
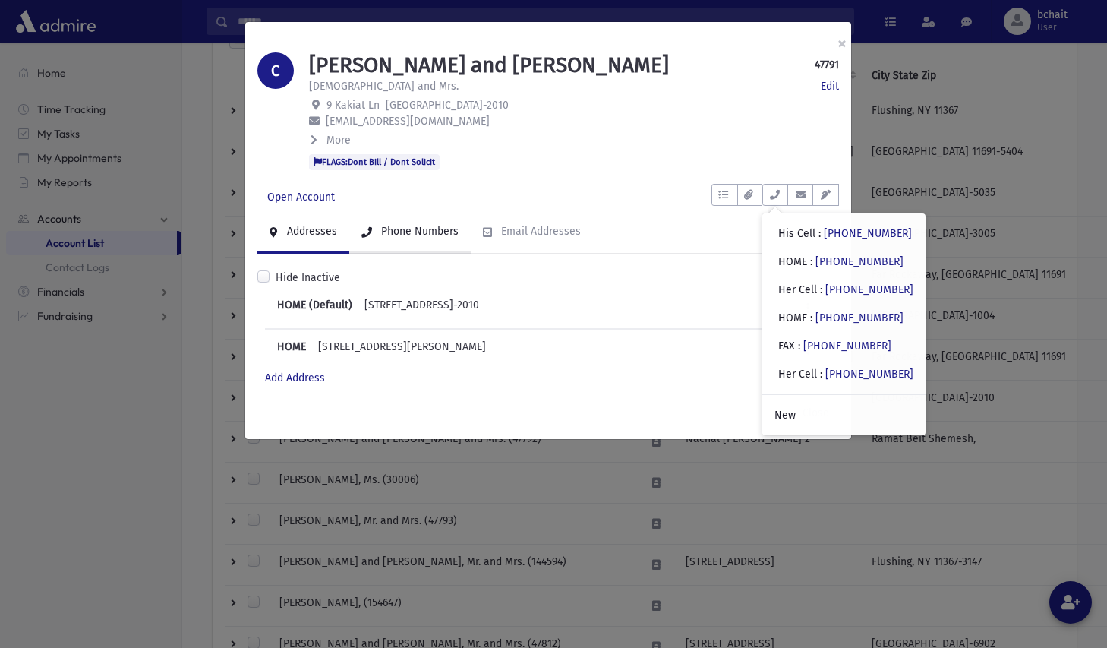
click at [443, 232] on div "Phone Numbers" at bounding box center [418, 231] width 80 height 13
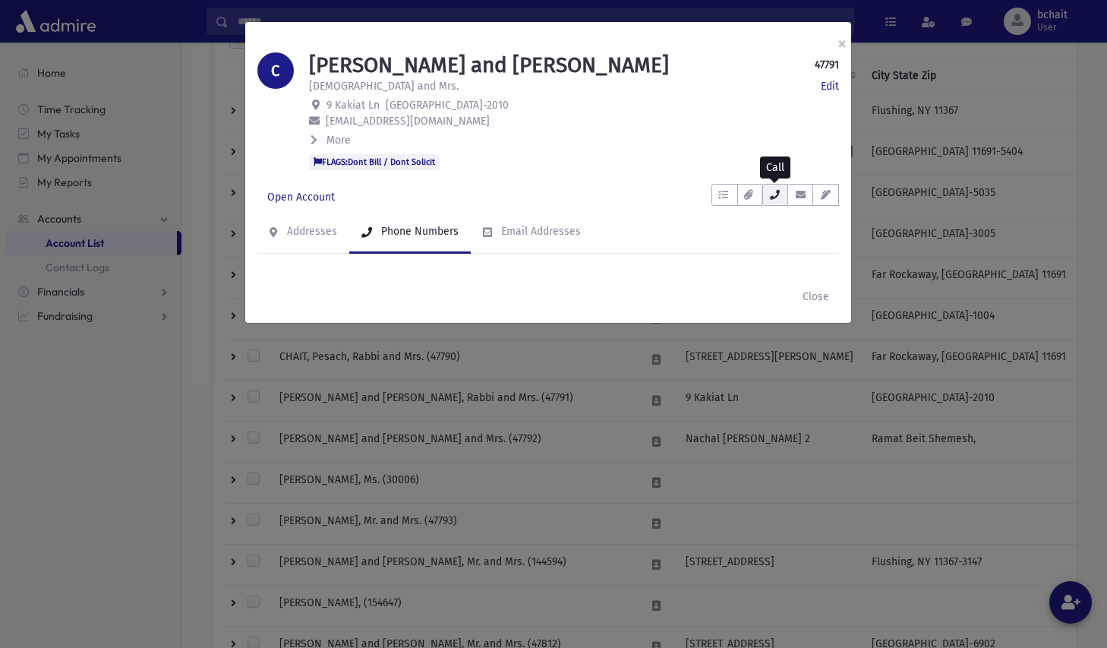
click at [778, 192] on icon "button" at bounding box center [775, 195] width 12 height 10
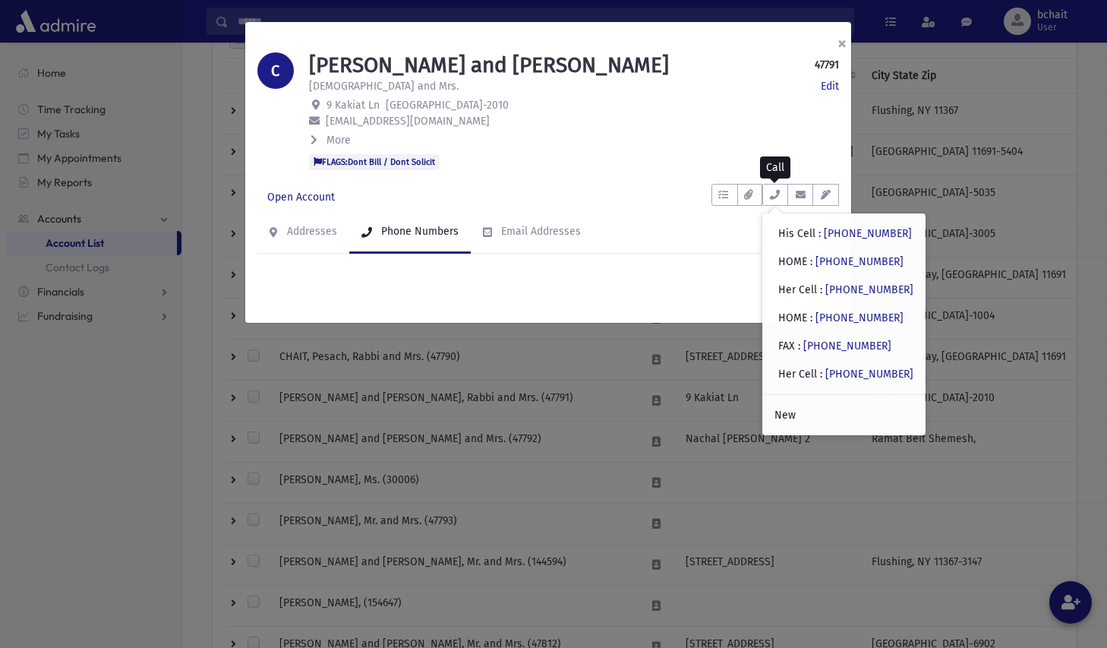
click at [839, 44] on button "×" at bounding box center [841, 43] width 33 height 43
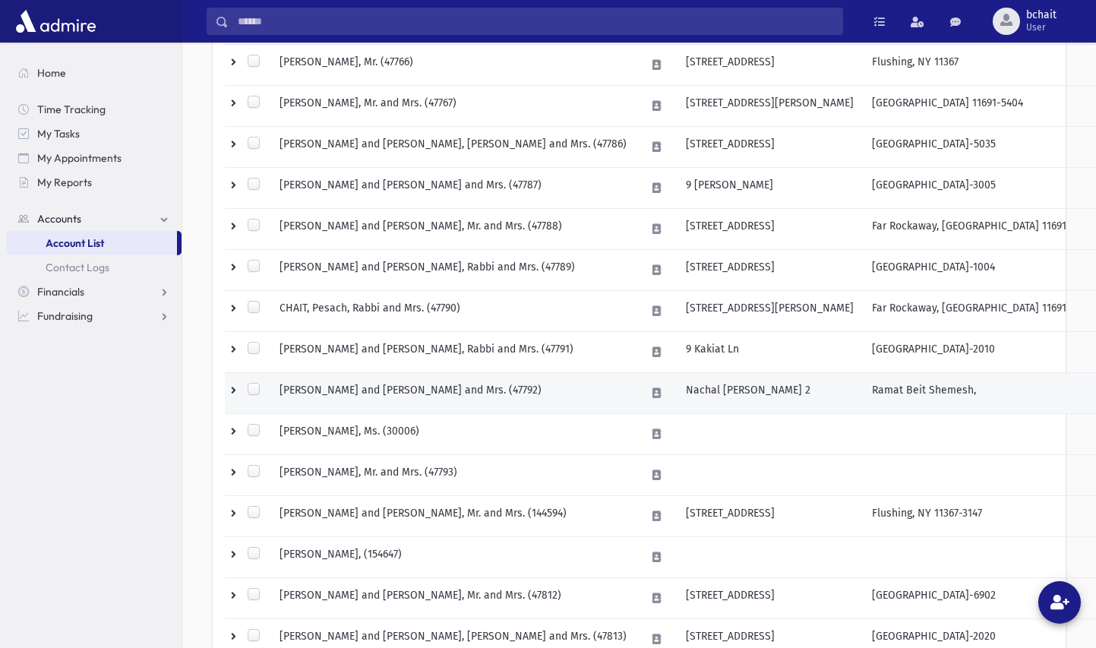
scroll to position [346, 0]
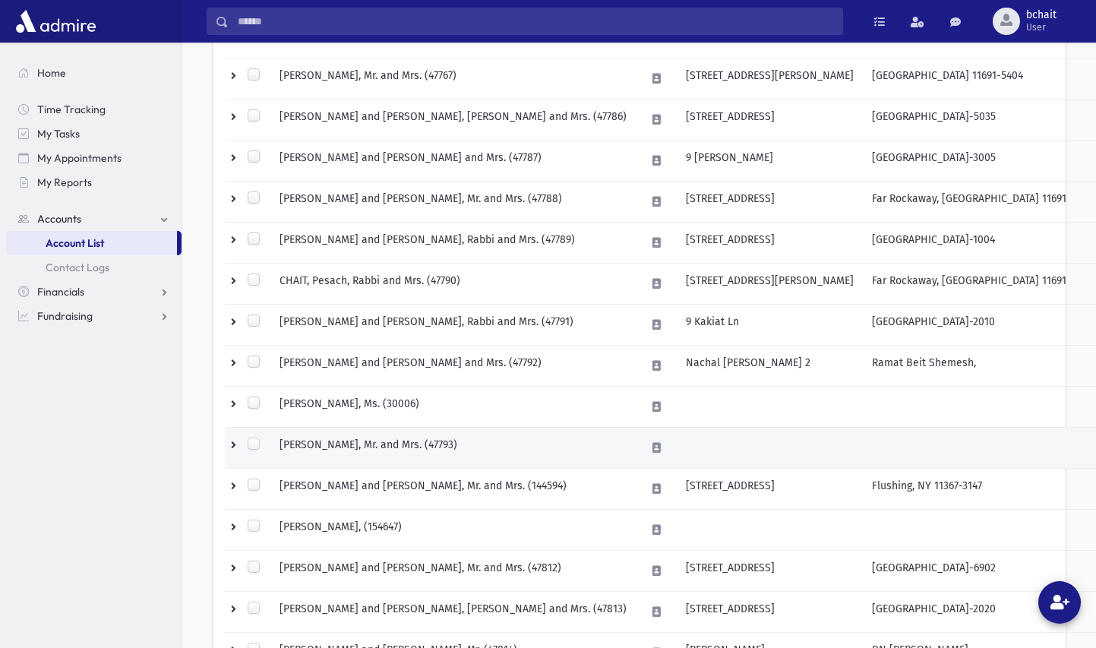
click at [521, 439] on td "[PERSON_NAME], Mr. and Mrs. (47793)" at bounding box center [453, 448] width 366 height 41
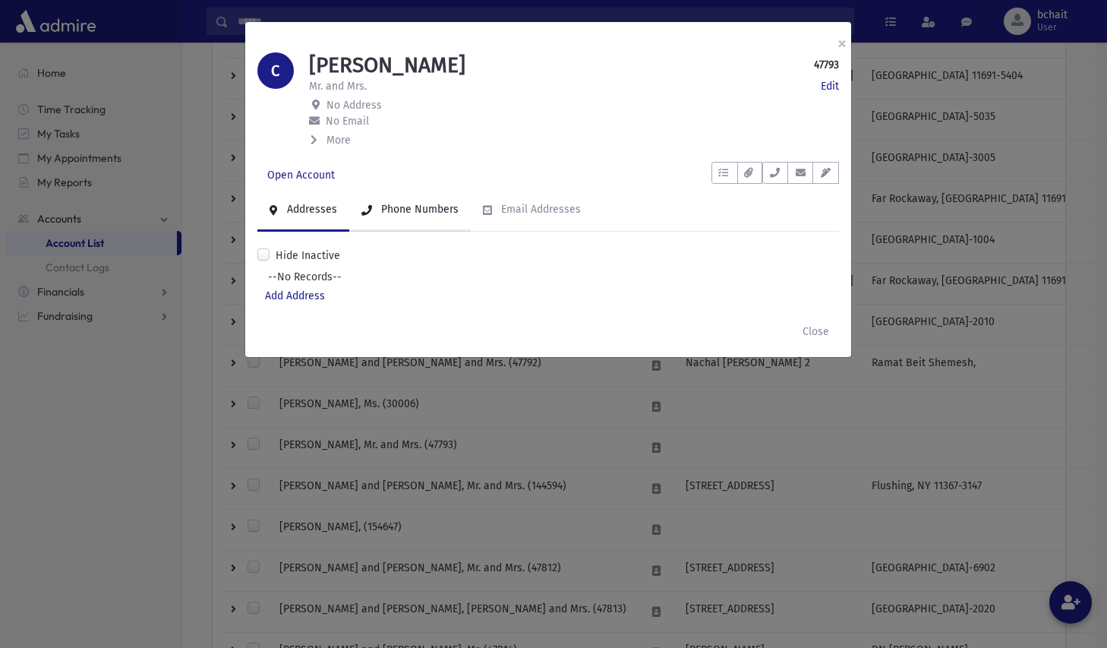
click at [430, 201] on link "Phone Numbers" at bounding box center [409, 210] width 121 height 43
click at [430, 204] on div "Phone Numbers" at bounding box center [418, 209] width 80 height 13
click at [770, 178] on button "button" at bounding box center [775, 173] width 26 height 22
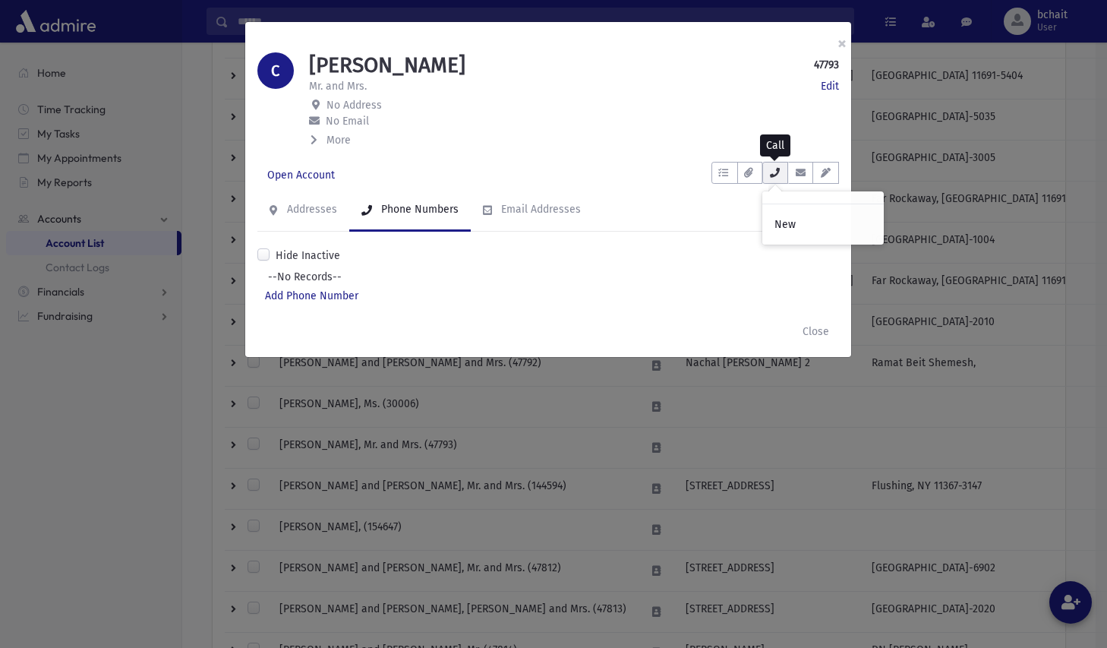
click at [770, 178] on button "button" at bounding box center [775, 173] width 26 height 22
click at [837, 39] on button "×" at bounding box center [841, 43] width 33 height 43
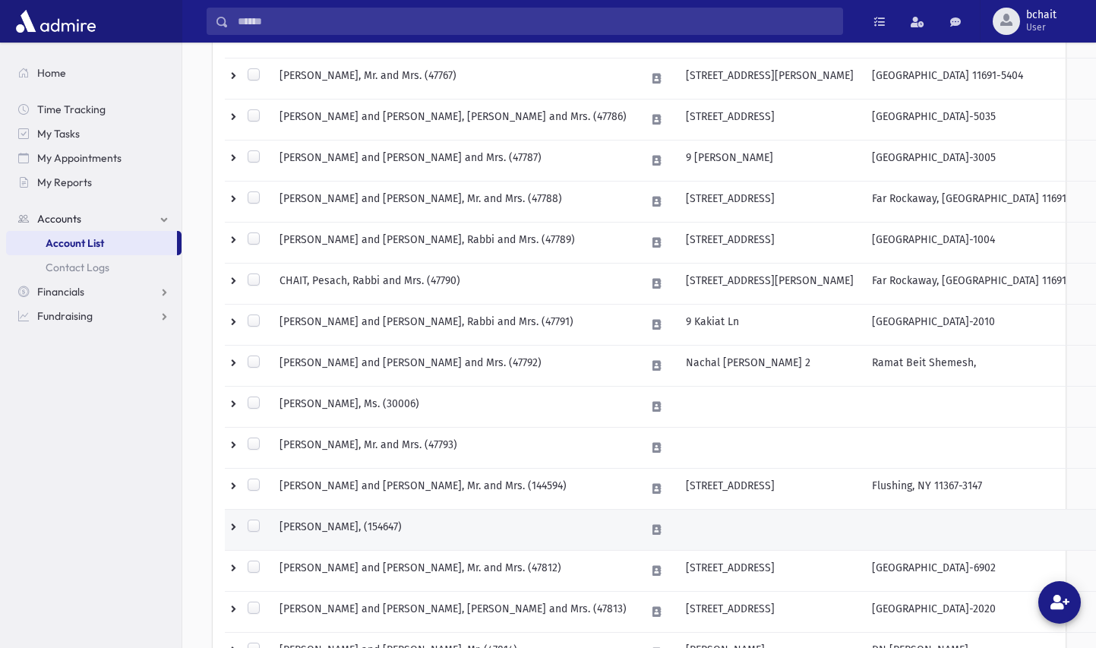
click at [574, 520] on td "[PERSON_NAME], (154647)" at bounding box center [453, 530] width 366 height 41
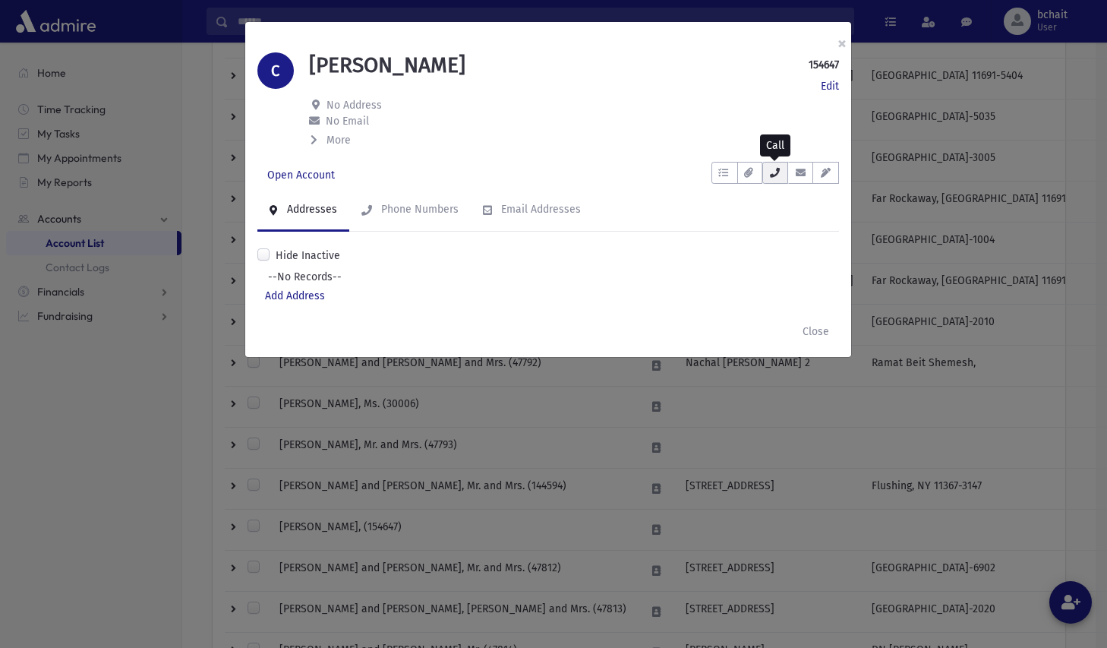
click at [778, 174] on icon "button" at bounding box center [775, 173] width 12 height 10
click at [836, 46] on button "×" at bounding box center [841, 43] width 33 height 43
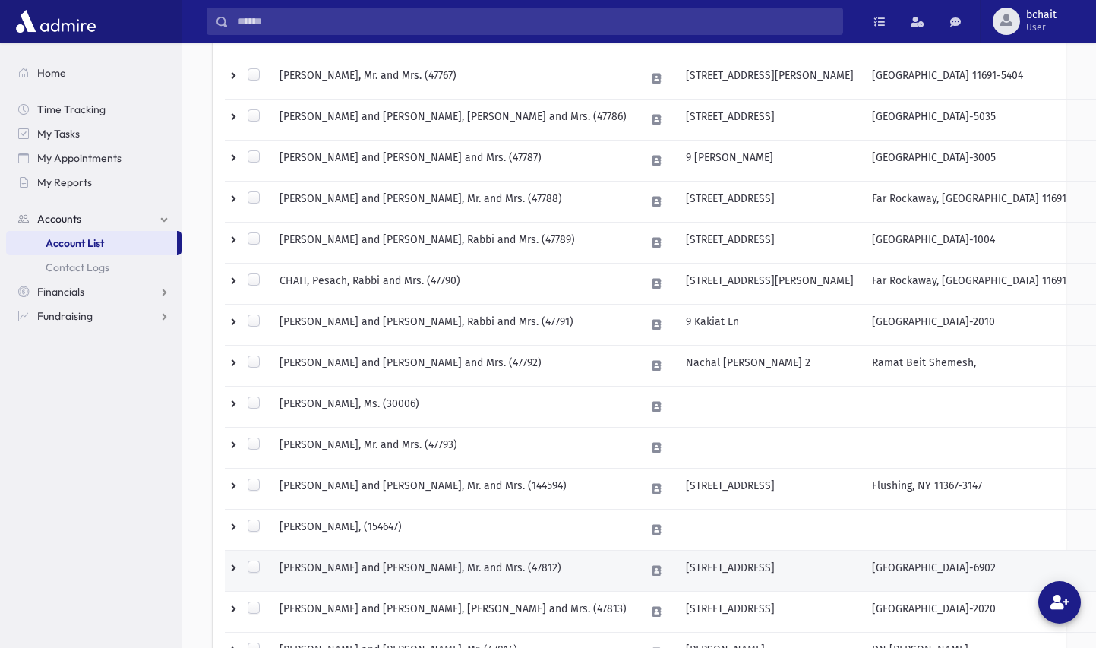
click at [708, 560] on td "[STREET_ADDRESS]" at bounding box center [770, 571] width 186 height 41
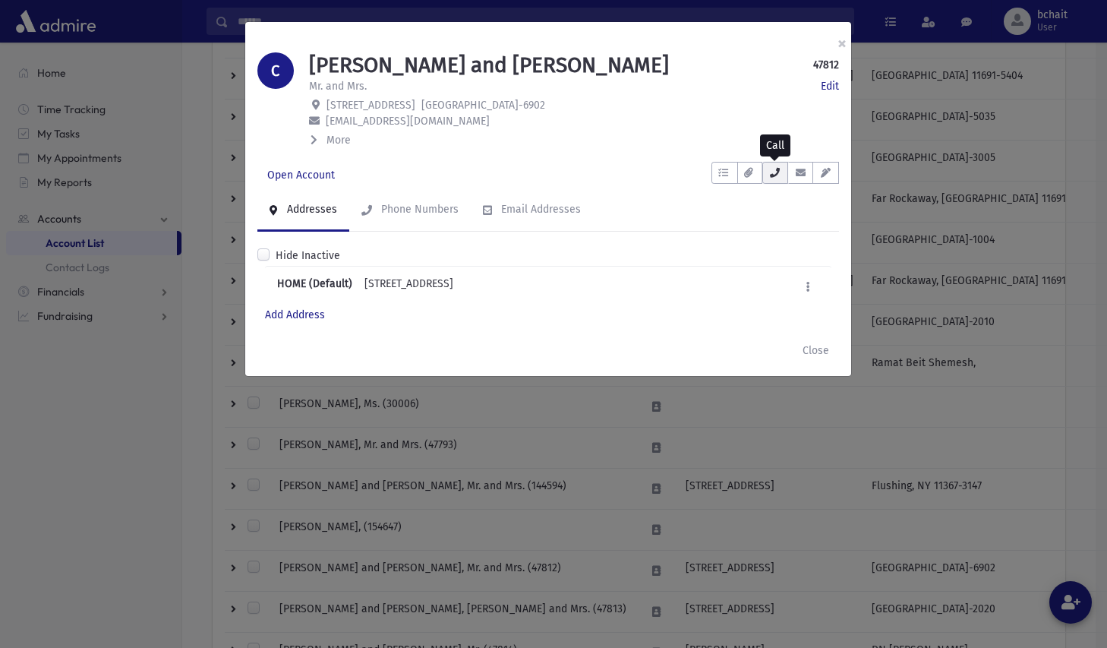
click at [774, 172] on icon "button" at bounding box center [775, 173] width 12 height 10
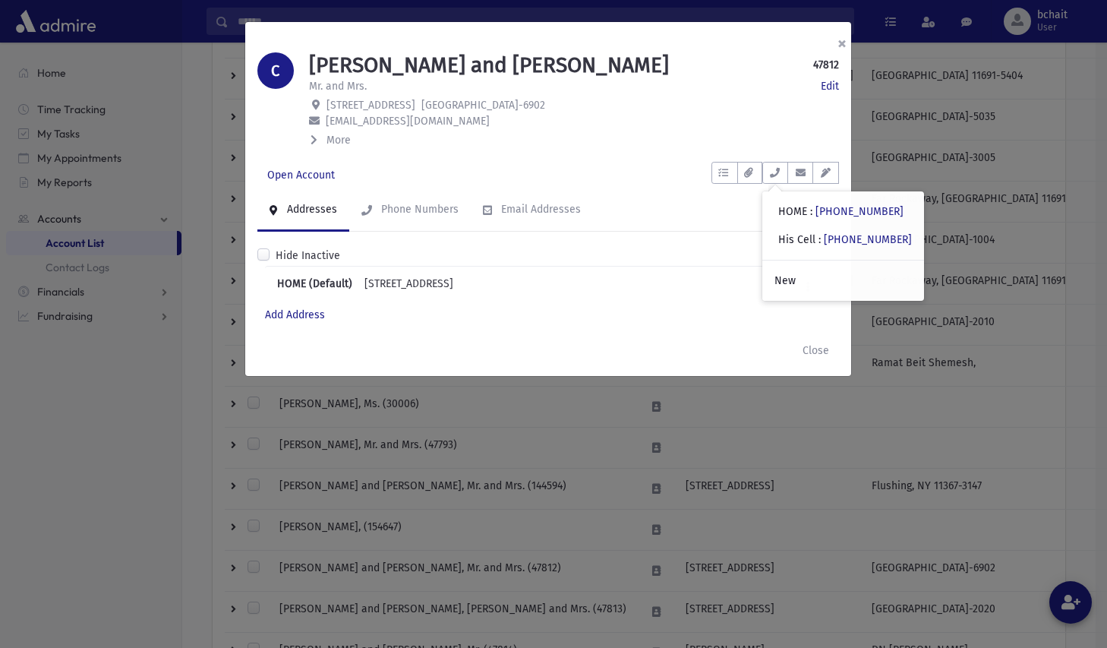
click at [843, 39] on button "×" at bounding box center [841, 43] width 33 height 43
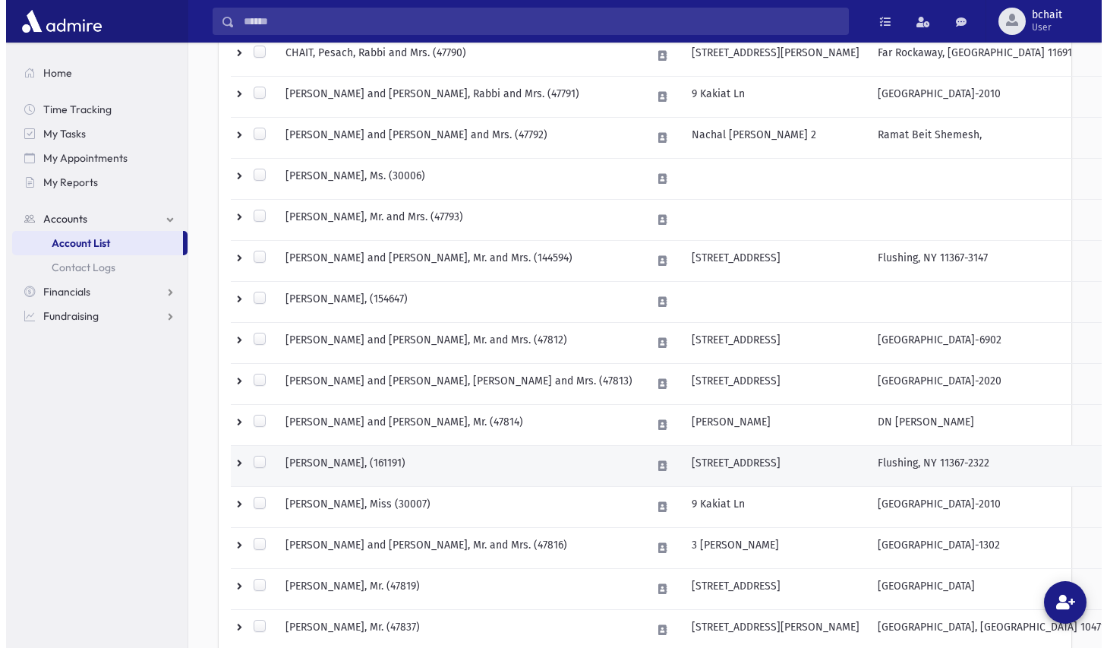
scroll to position [649, 0]
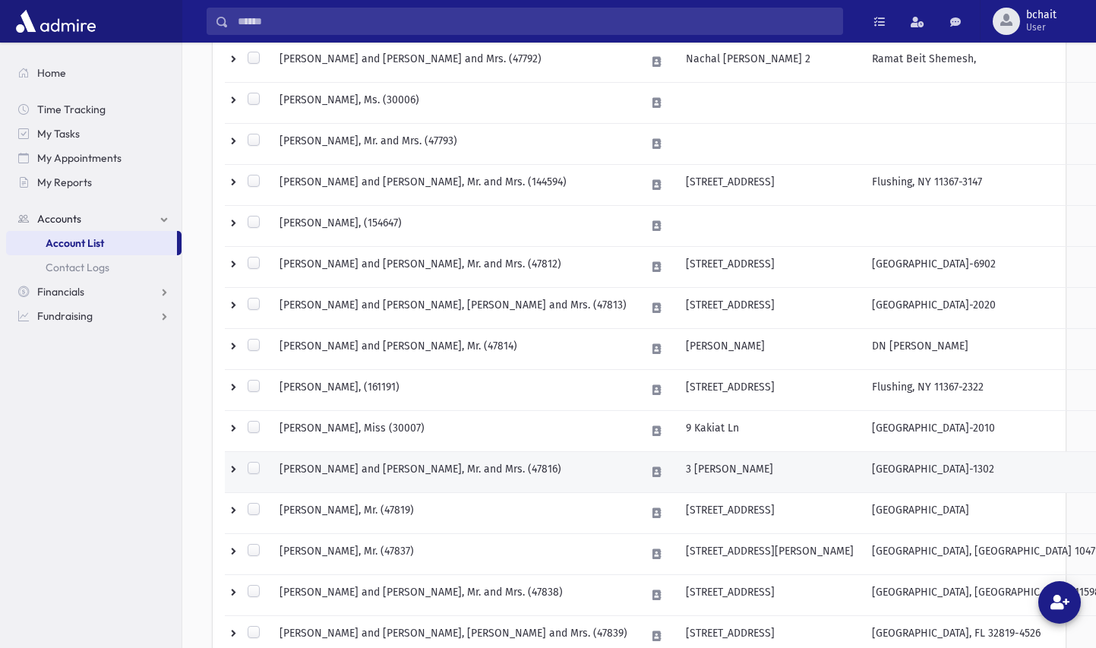
click at [485, 464] on td "[PERSON_NAME] and [PERSON_NAME], Mr. and Mrs. (47816)" at bounding box center [453, 472] width 366 height 41
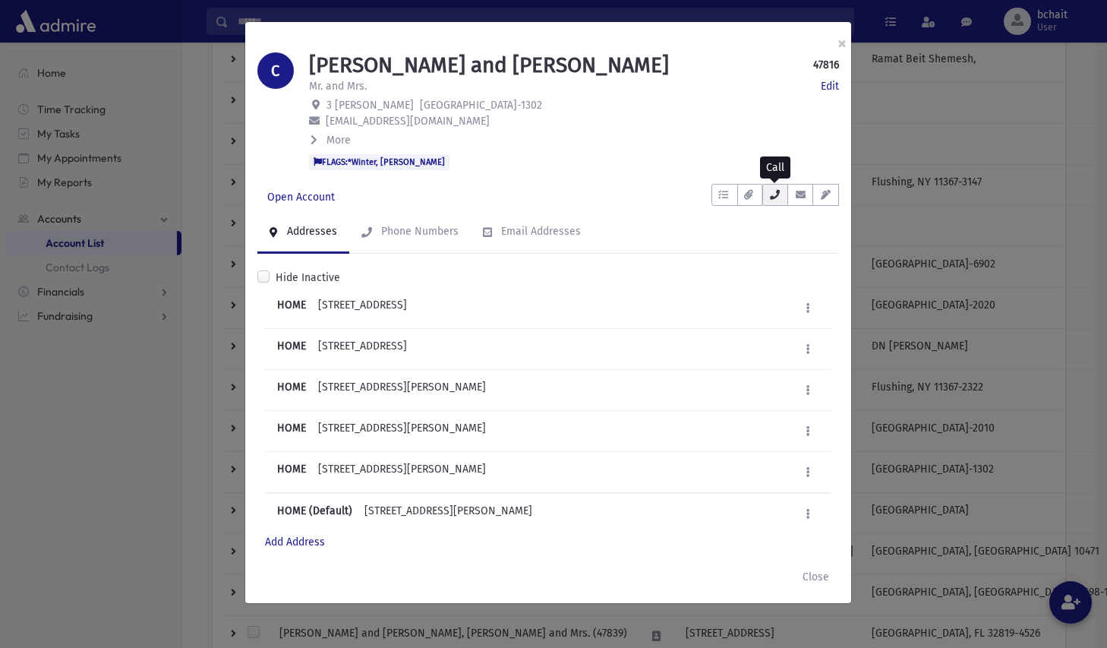
click at [775, 197] on icon "button" at bounding box center [775, 195] width 12 height 10
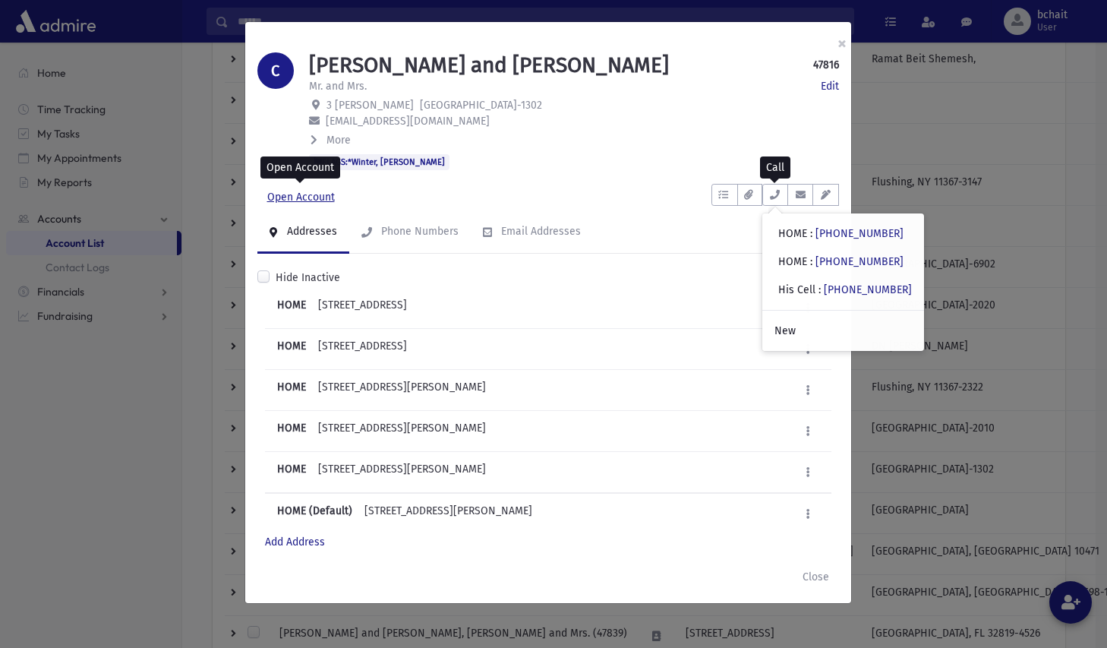
click at [314, 194] on link "Open Account" at bounding box center [300, 197] width 87 height 27
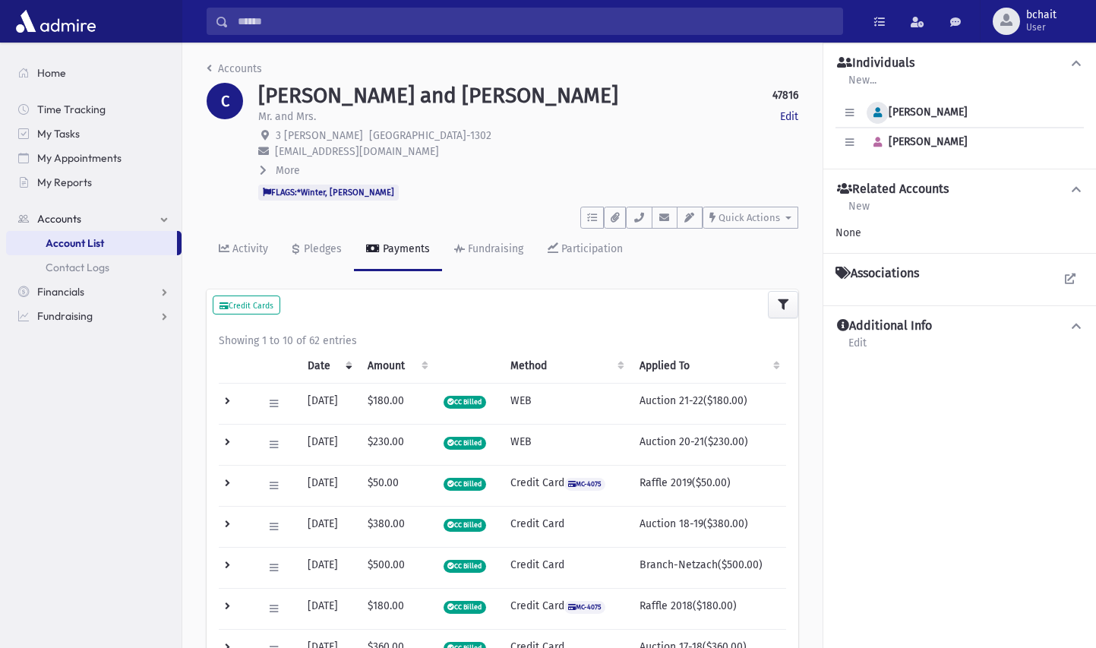
click at [877, 110] on icon "button" at bounding box center [877, 113] width 8 height 10
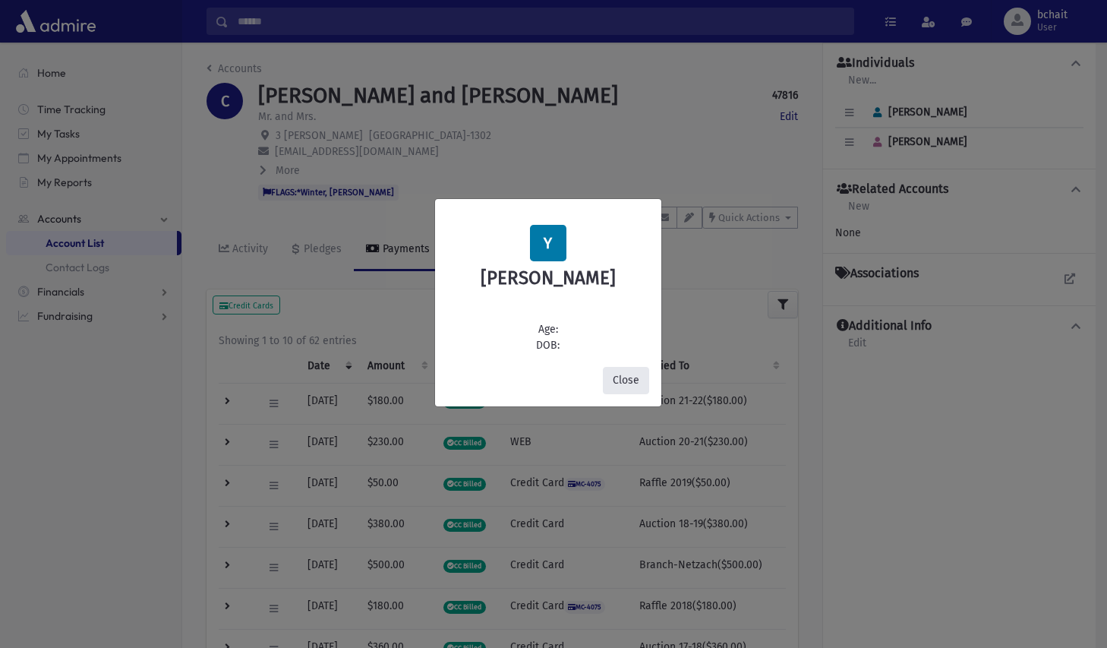
click at [636, 375] on button "Close" at bounding box center [626, 380] width 46 height 27
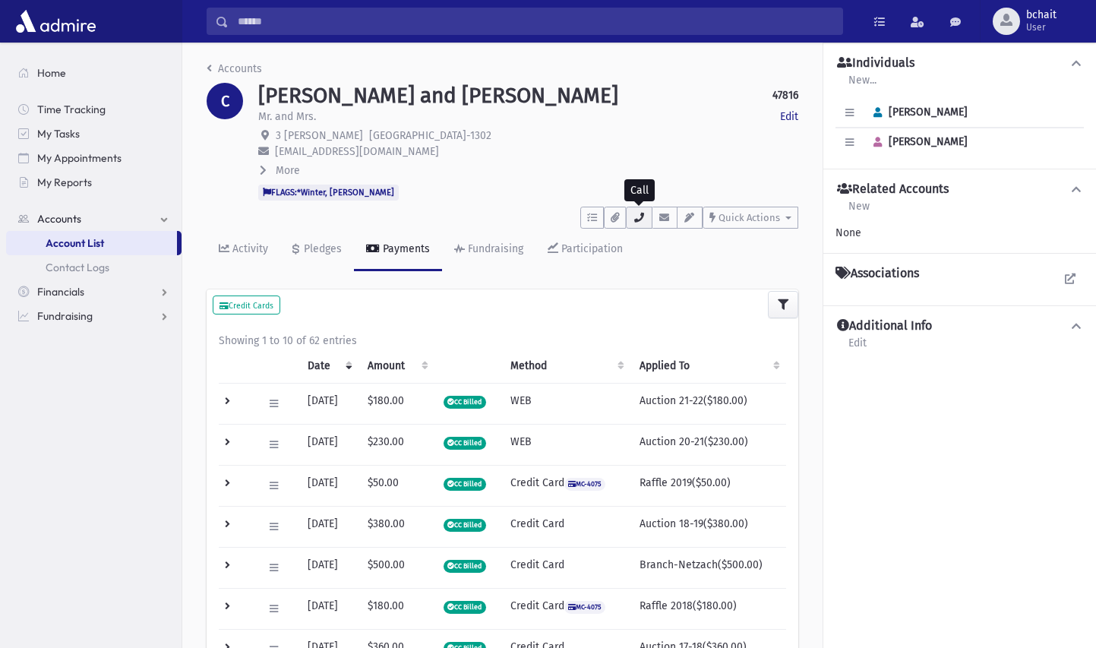
click at [636, 217] on icon "button" at bounding box center [639, 218] width 12 height 10
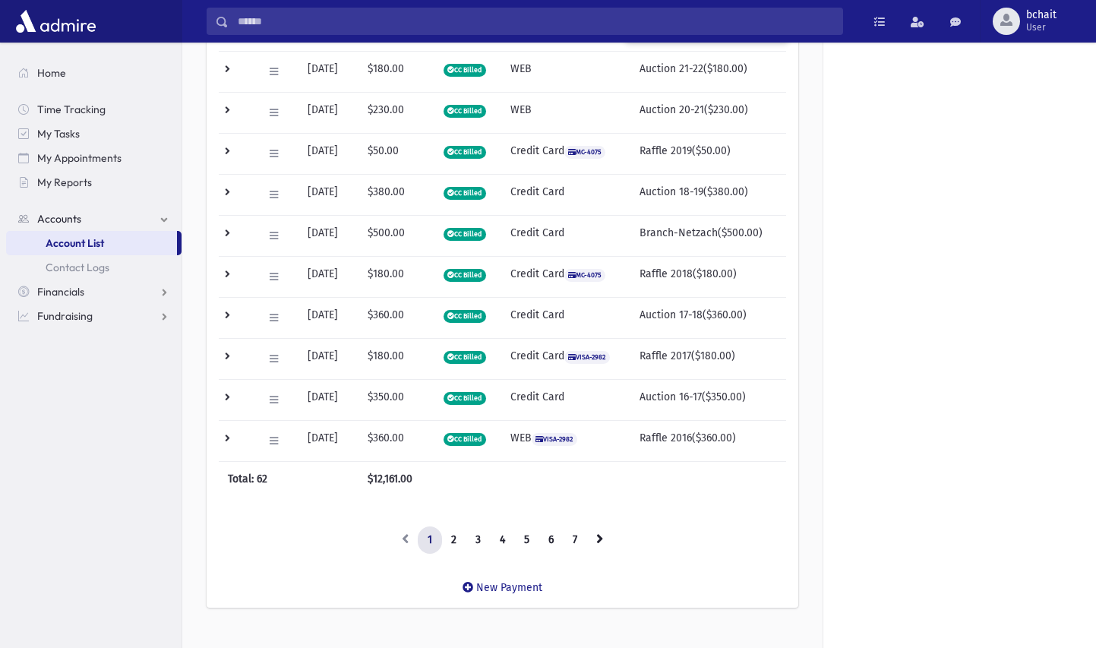
scroll to position [359, 0]
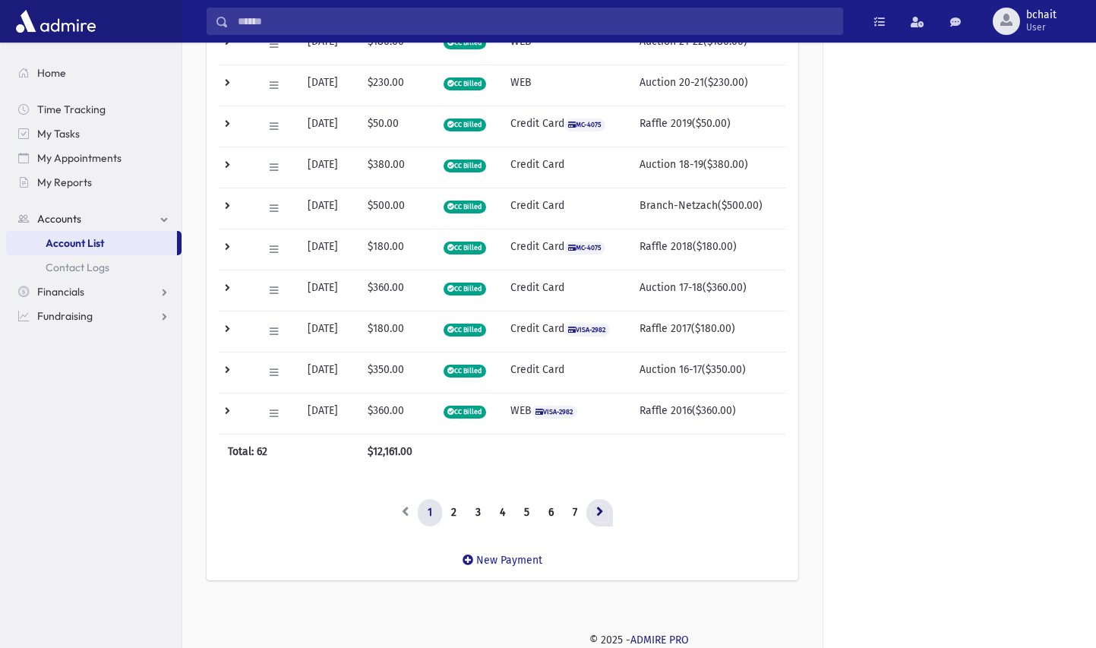
click at [601, 510] on icon at bounding box center [599, 511] width 7 height 11
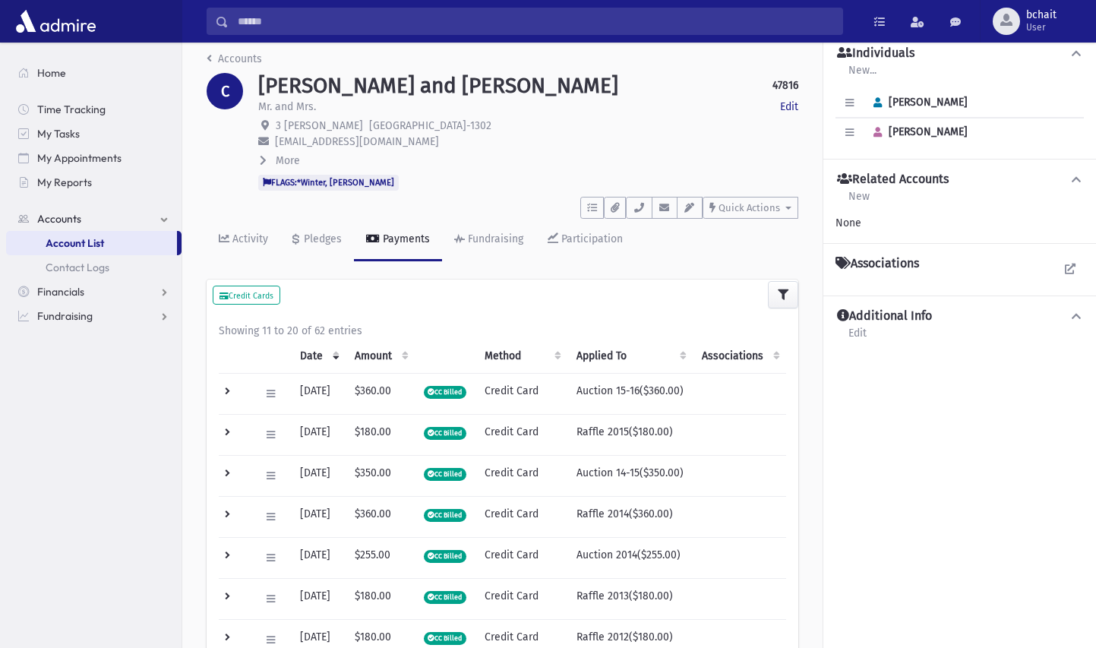
scroll to position [0, 0]
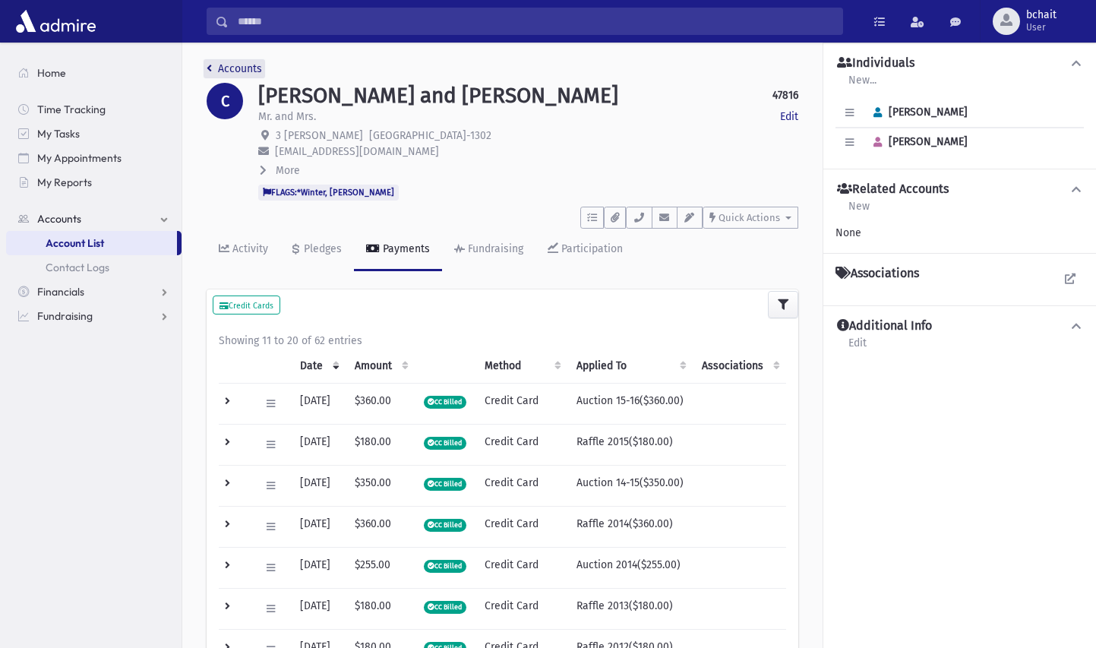
click at [216, 70] on link "Accounts" at bounding box center [234, 68] width 55 height 13
